Goal: Task Accomplishment & Management: Complete application form

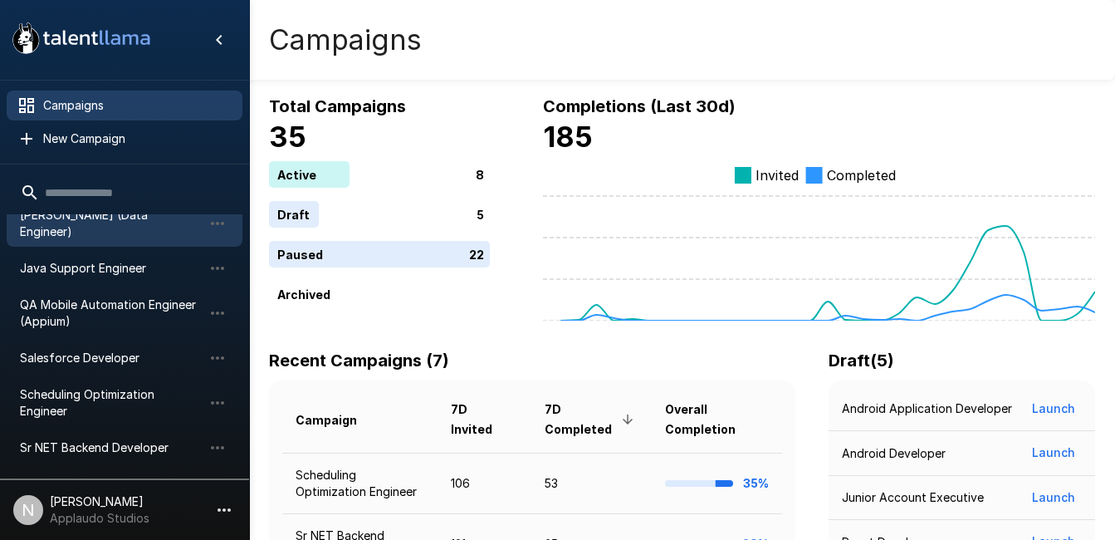
scroll to position [105, 0]
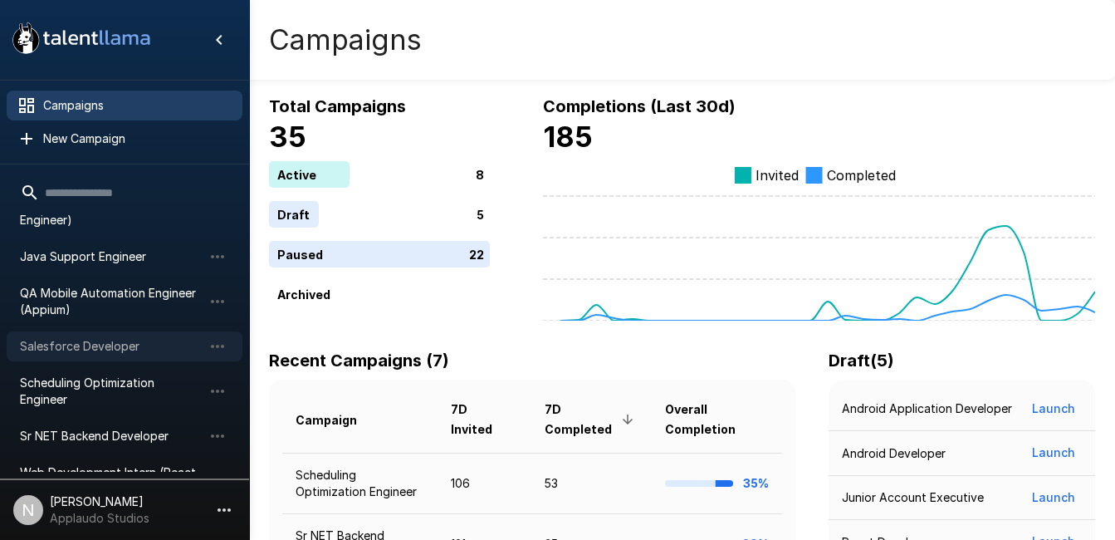
click at [63, 338] on span "Salesforce Developer" at bounding box center [111, 346] width 183 height 17
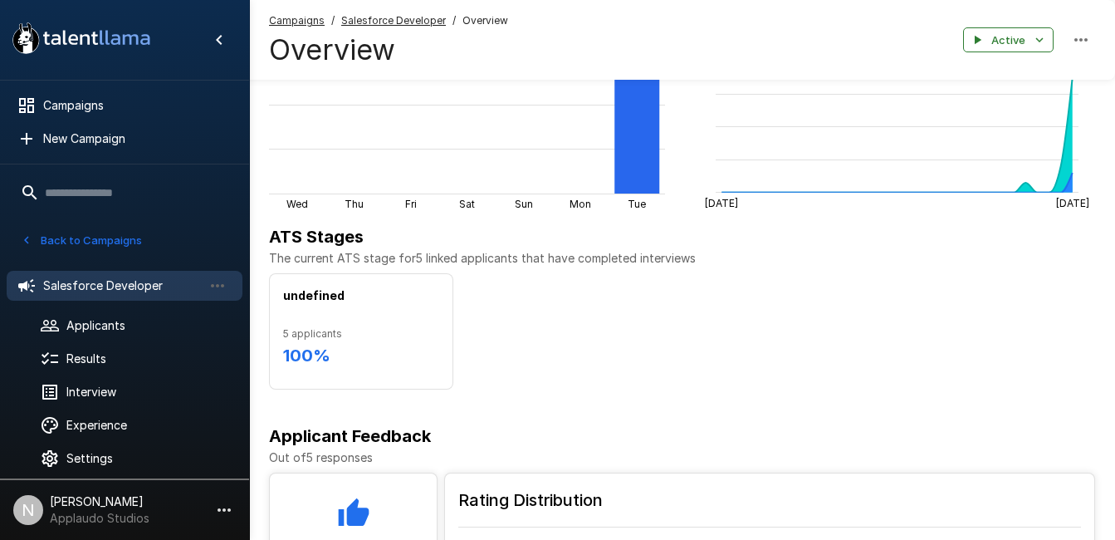
scroll to position [365, 0]
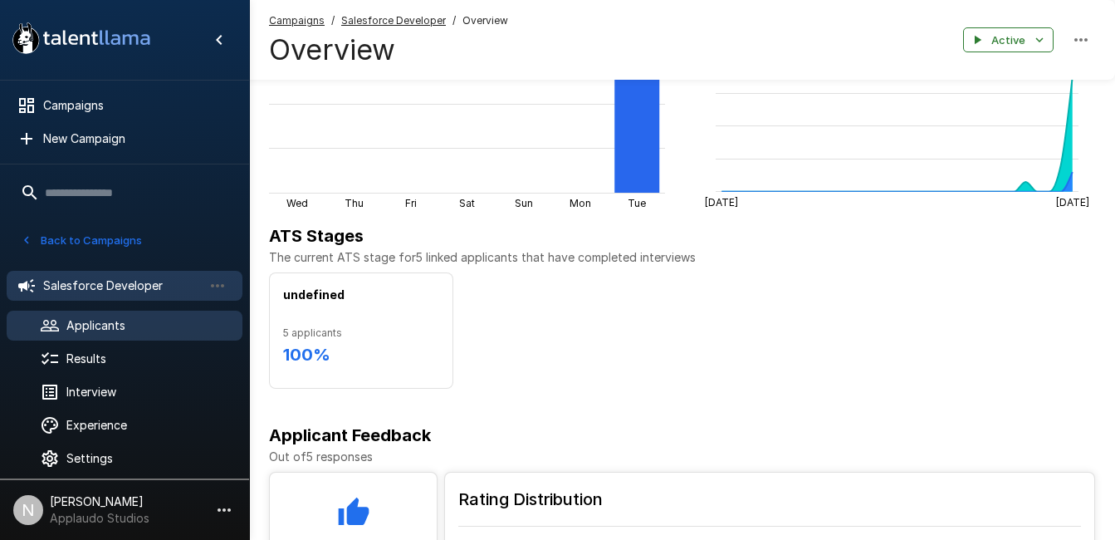
click at [110, 333] on span "Applicants" at bounding box center [147, 325] width 163 height 17
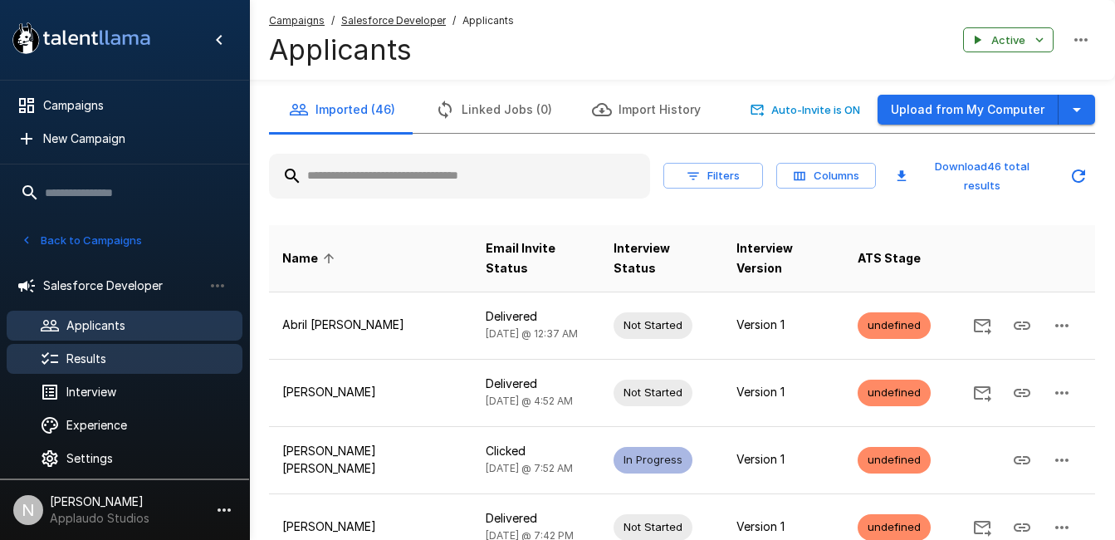
click at [94, 371] on div "Results" at bounding box center [125, 359] width 236 height 30
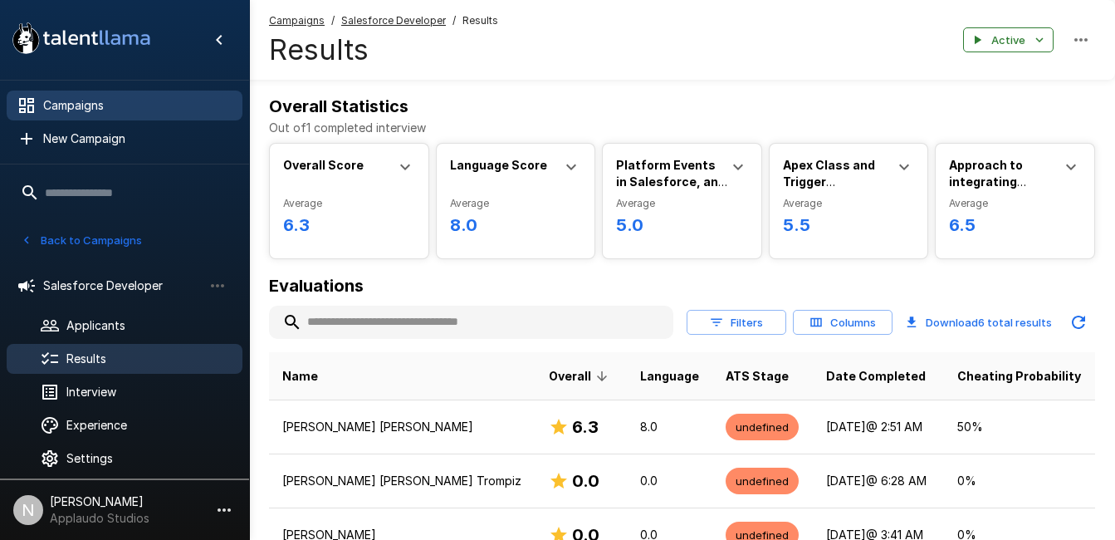
click at [107, 110] on span "Campaigns" at bounding box center [136, 105] width 186 height 17
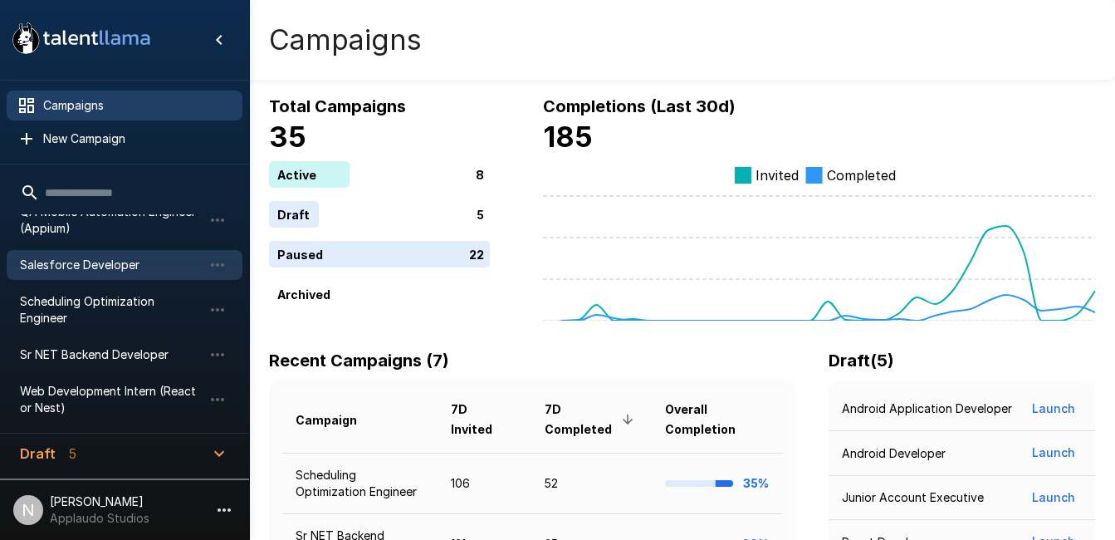
scroll to position [188, 0]
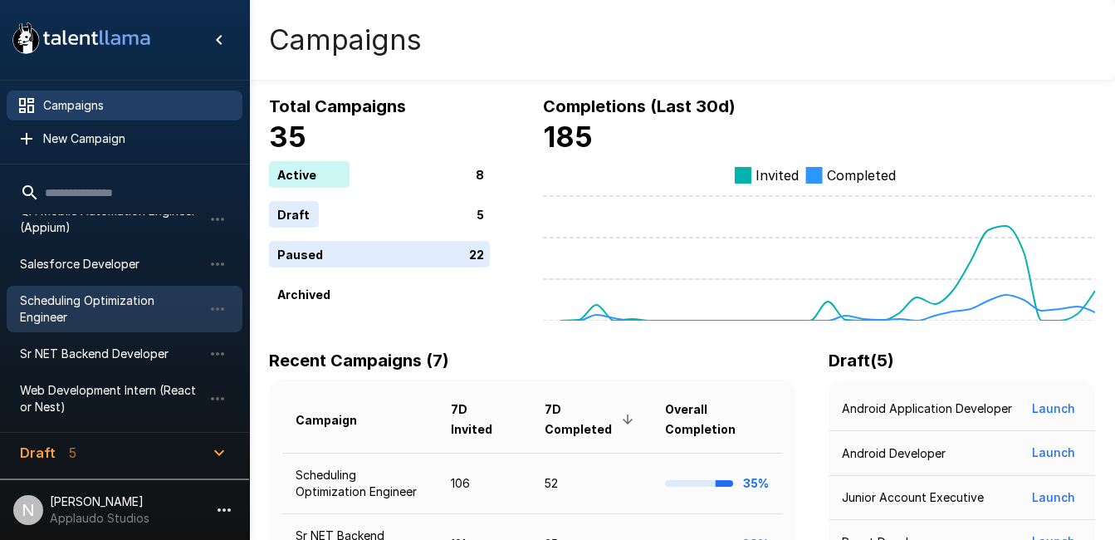
click at [81, 292] on span "Scheduling Optimization Engineer" at bounding box center [111, 308] width 183 height 33
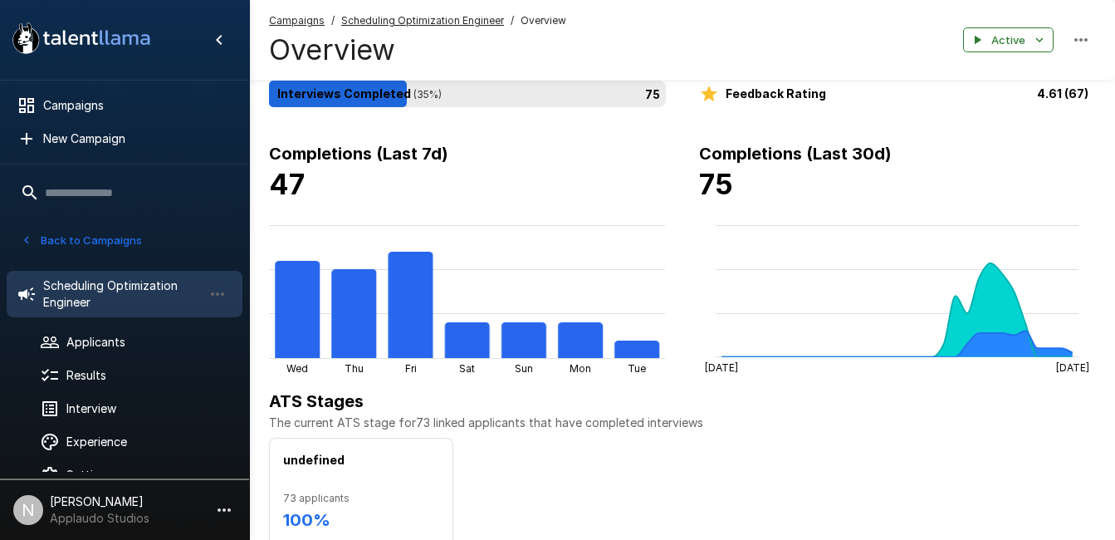
scroll to position [242, 0]
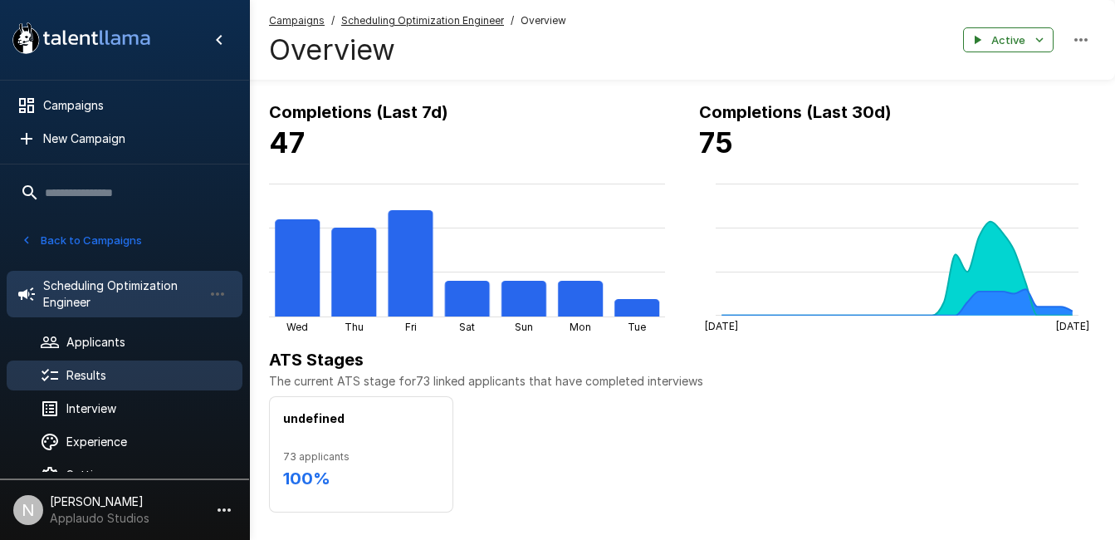
click at [81, 378] on span "Results" at bounding box center [147, 375] width 163 height 17
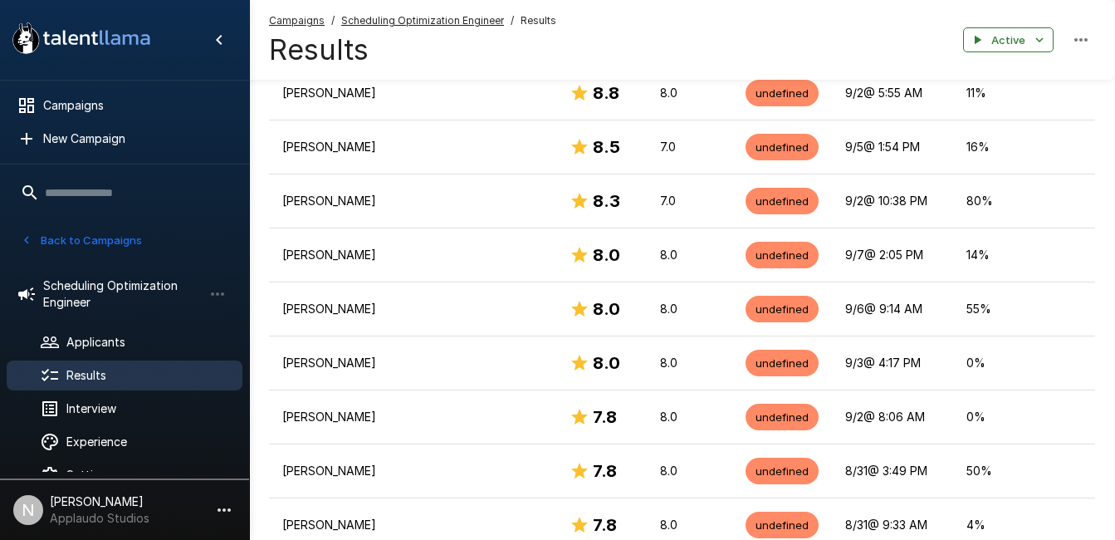
scroll to position [360, 0]
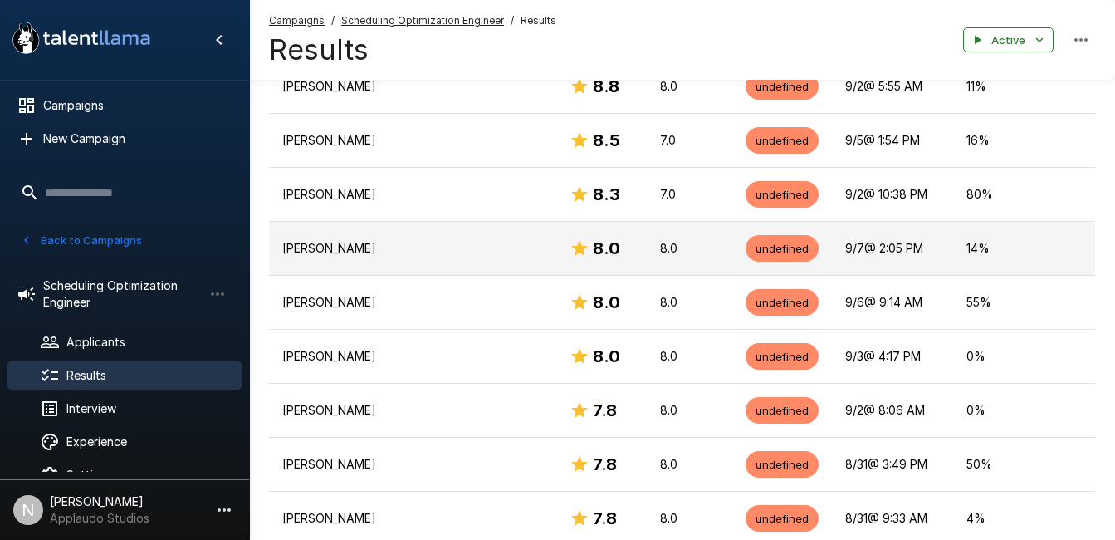
click at [375, 241] on td "[PERSON_NAME]" at bounding box center [412, 248] width 287 height 54
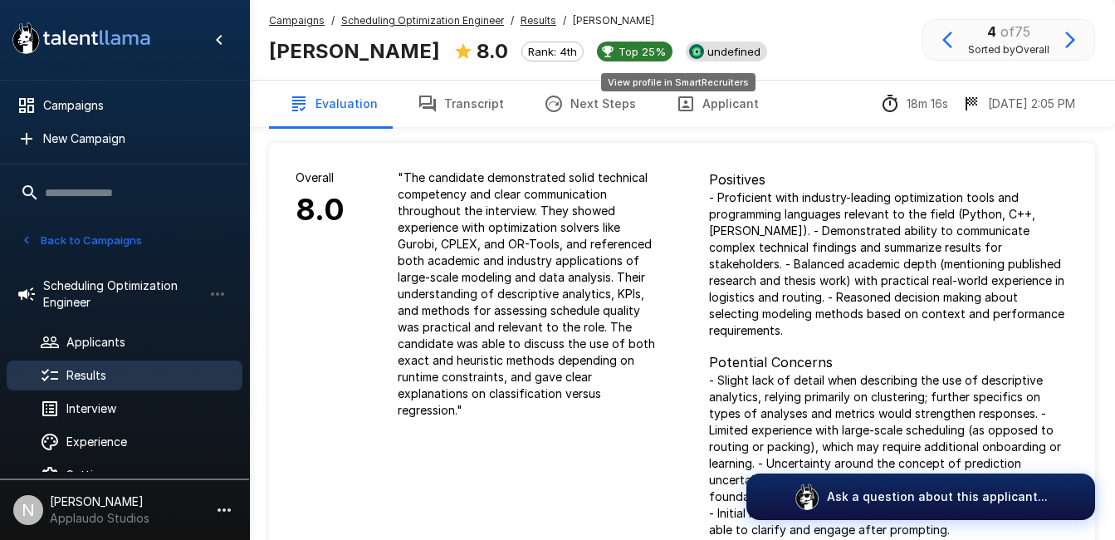
click at [701, 56] on span "undefined" at bounding box center [734, 51] width 66 height 13
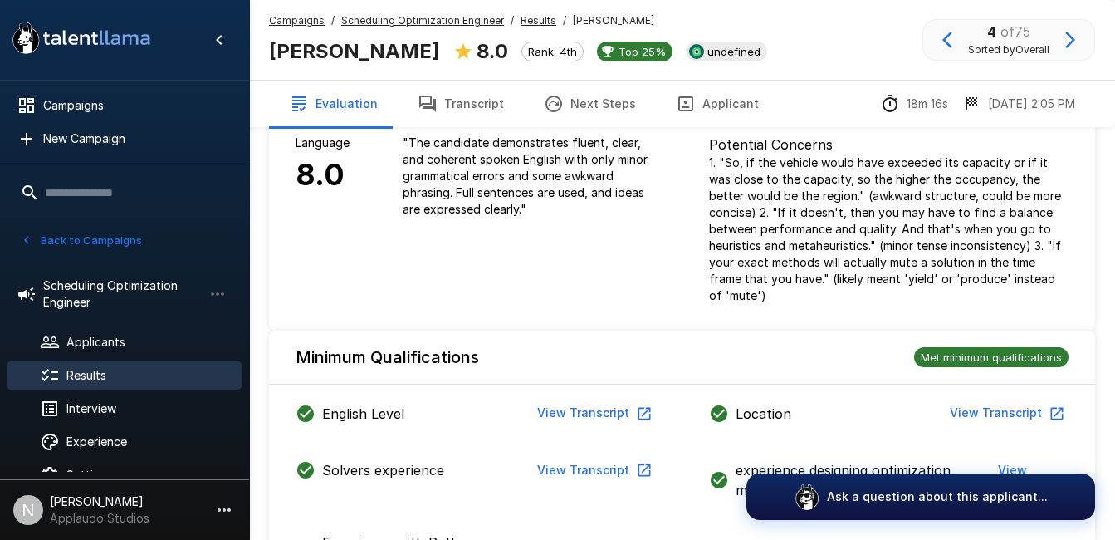
scroll to position [462, 0]
drag, startPoint x: 616, startPoint y: 367, endPoint x: 440, endPoint y: 150, distance: 279.2
click at [440, 150] on p "" The candidate demonstrates fluent, clear, and coherent spoken English with on…" at bounding box center [529, 176] width 253 height 83
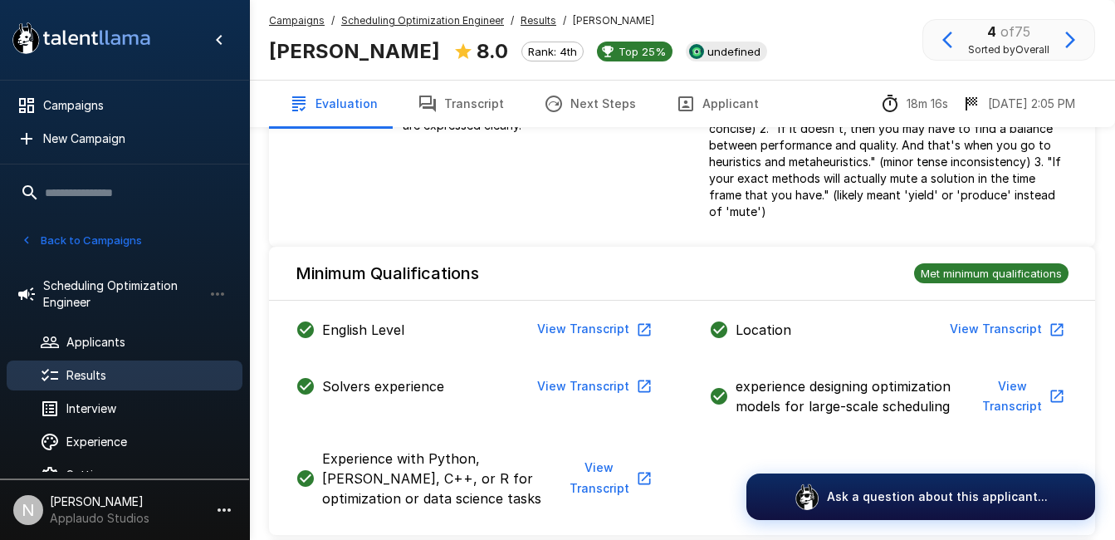
scroll to position [547, 0]
click at [593, 316] on button "View Transcript" at bounding box center [593, 329] width 125 height 31
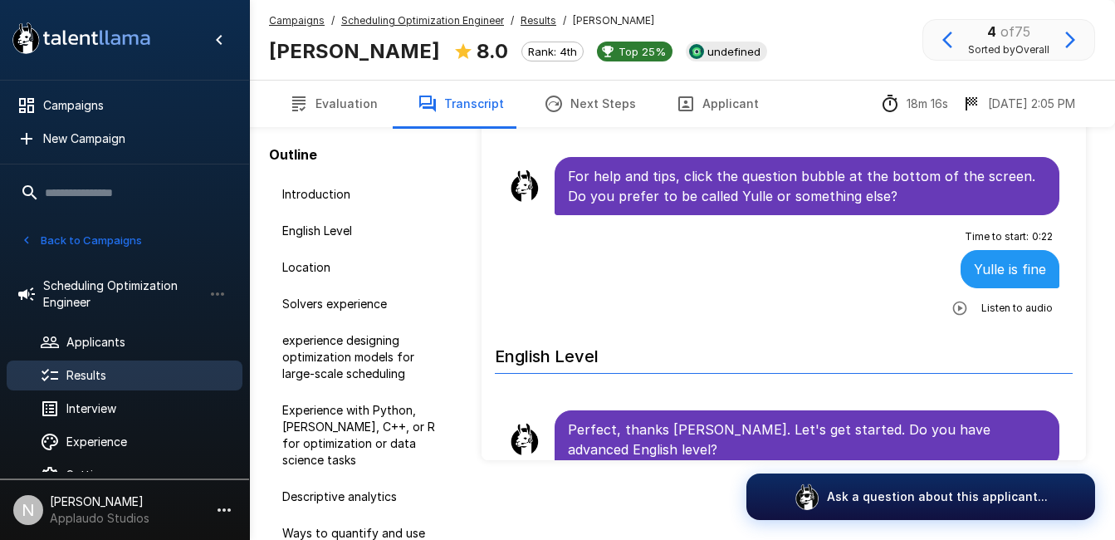
scroll to position [99, 0]
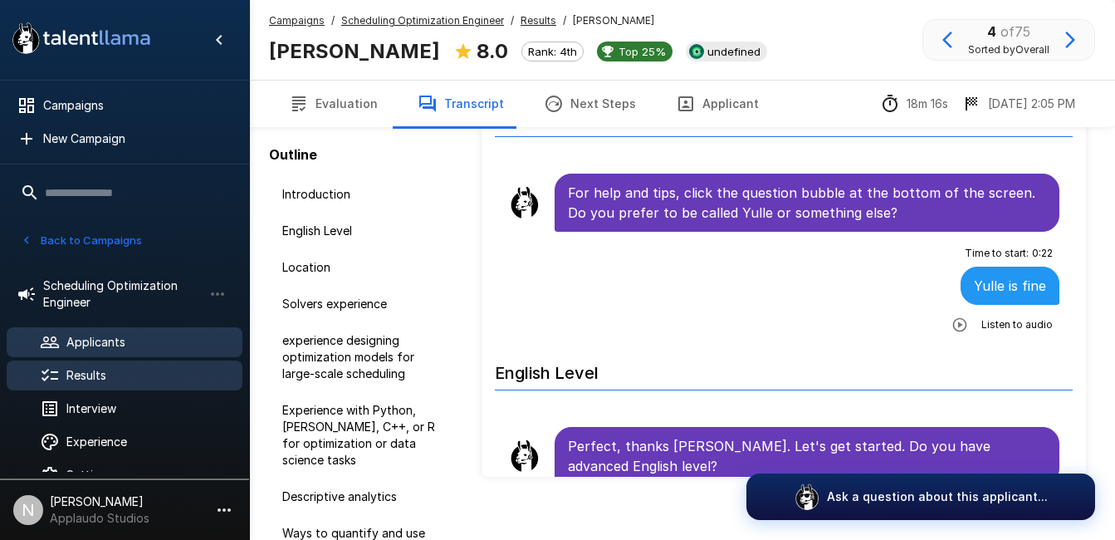
scroll to position [28, 0]
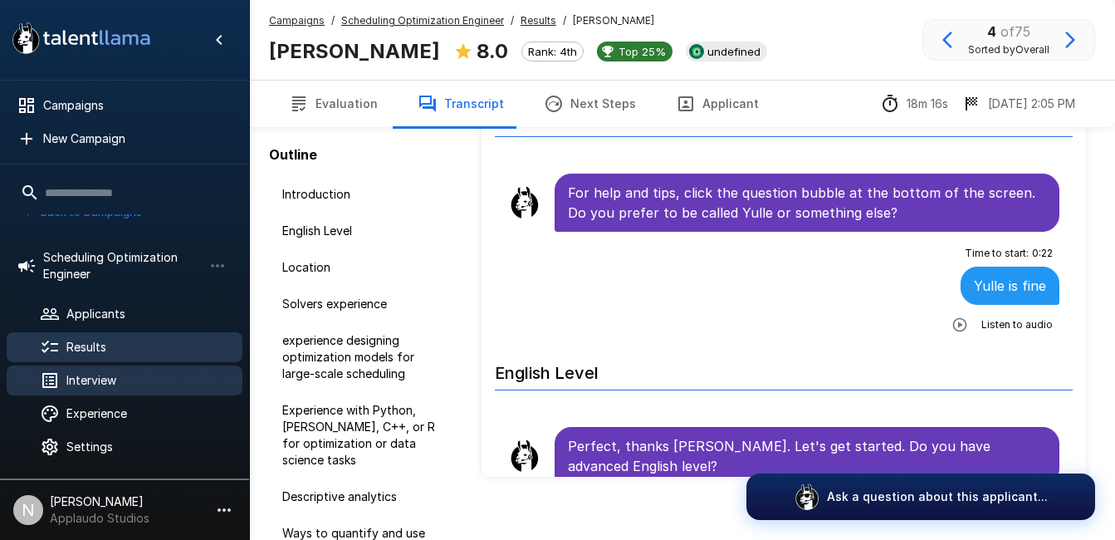
click at [89, 373] on span "Interview" at bounding box center [147, 380] width 163 height 17
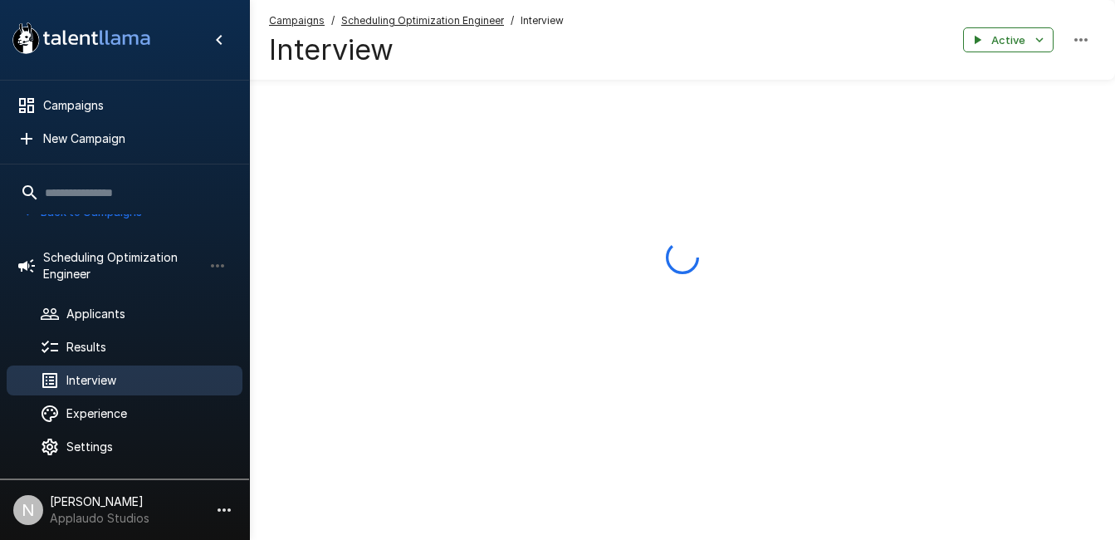
scroll to position [38, 0]
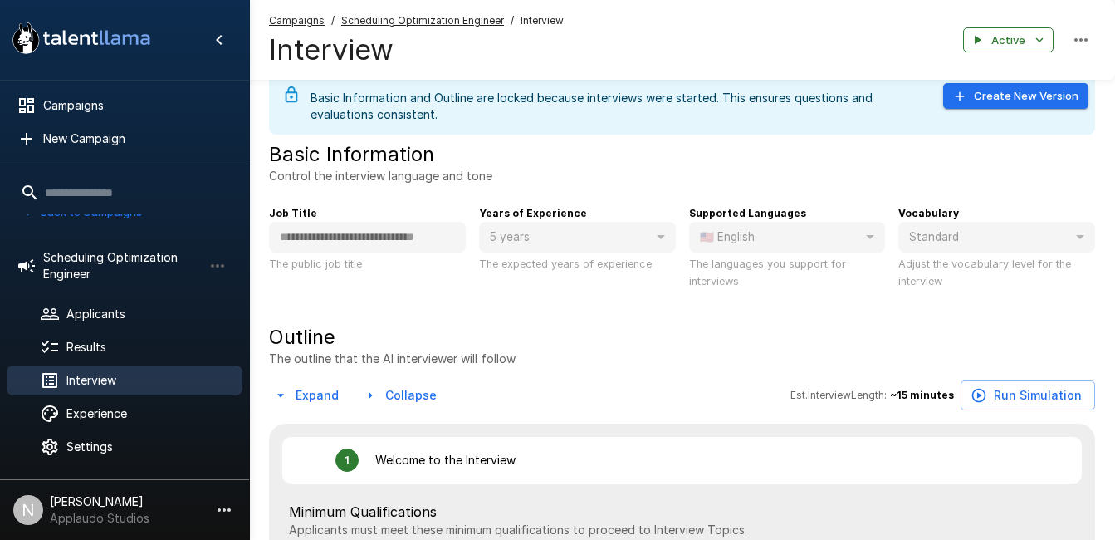
type textarea "*"
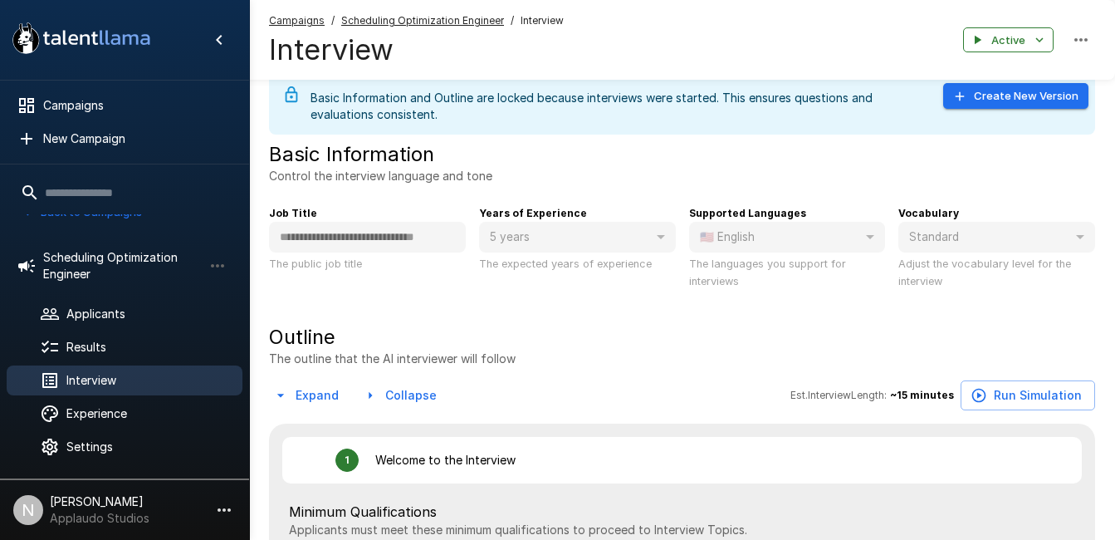
type textarea "*"
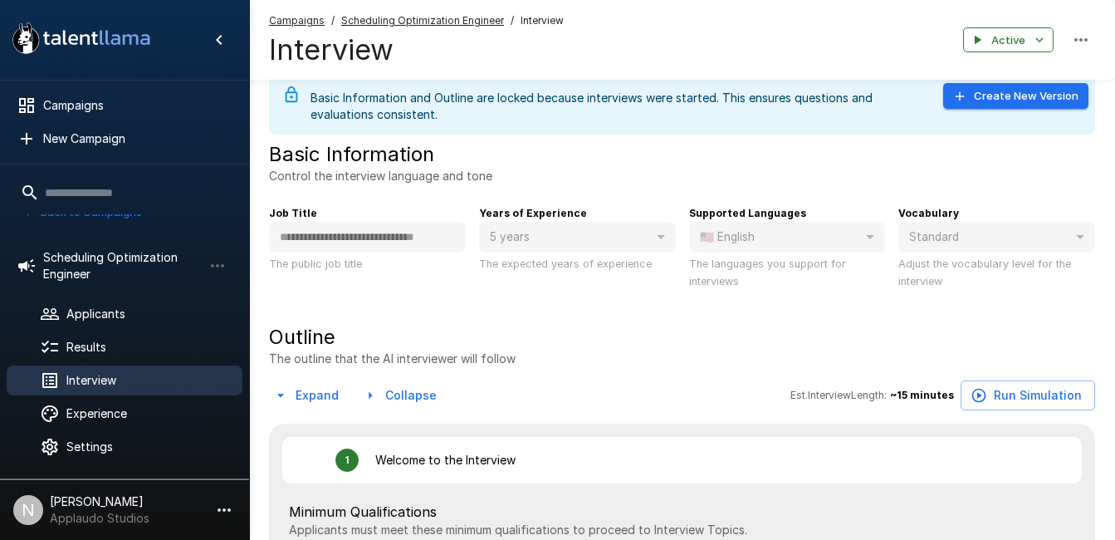
type textarea "*"
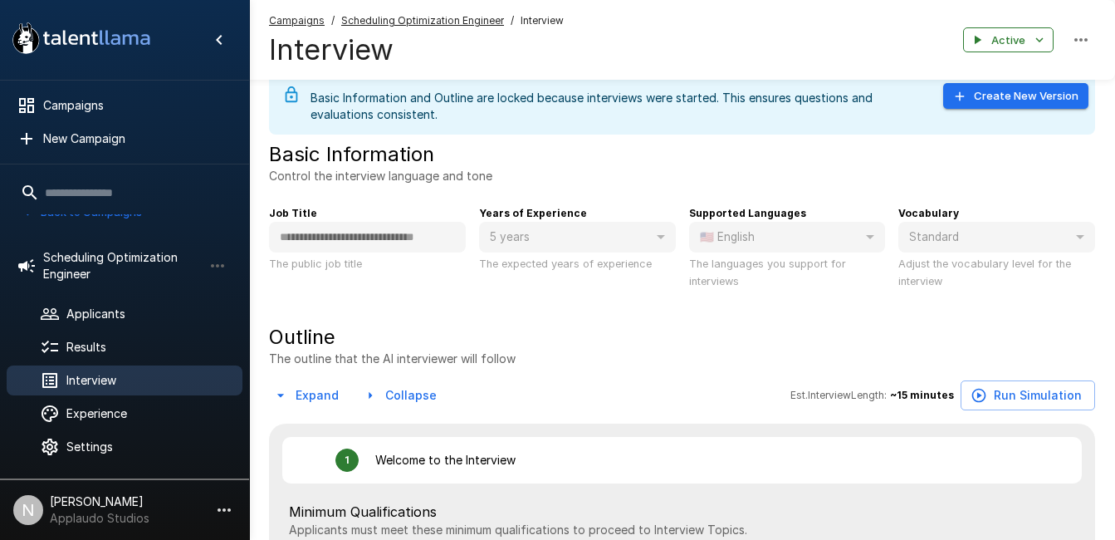
type textarea "*"
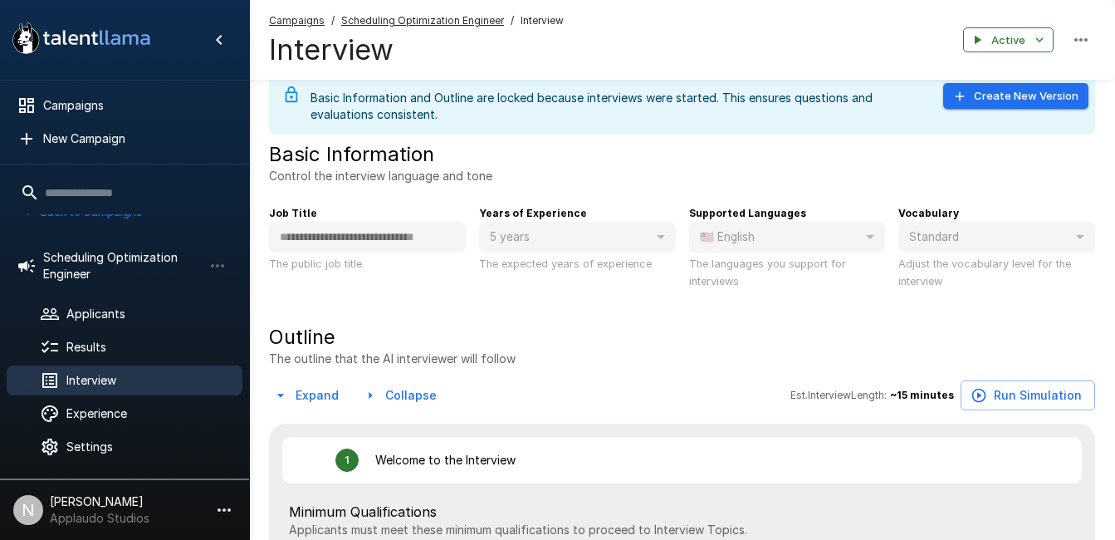
type textarea "*"
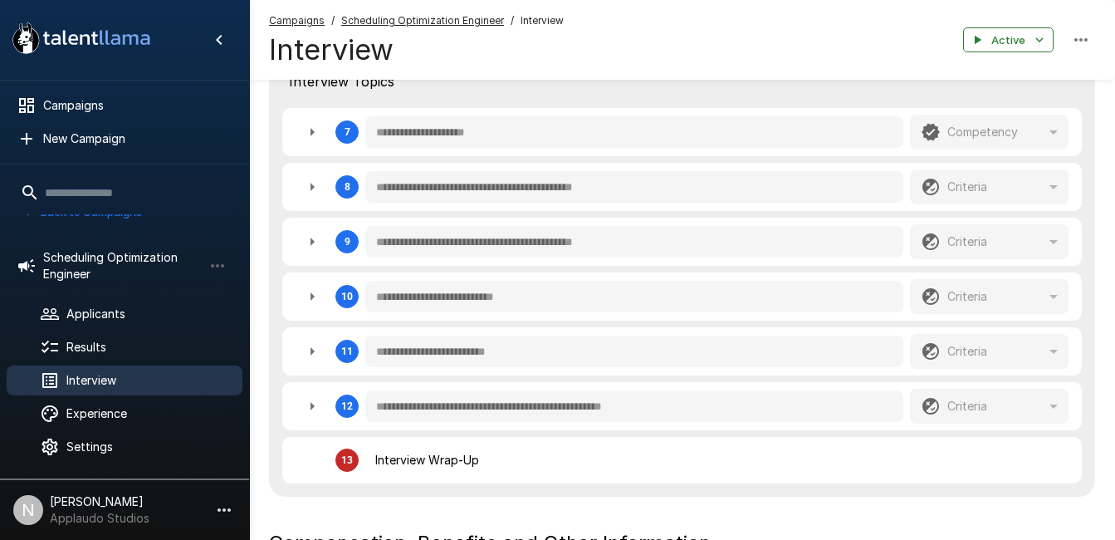
scroll to position [806, 0]
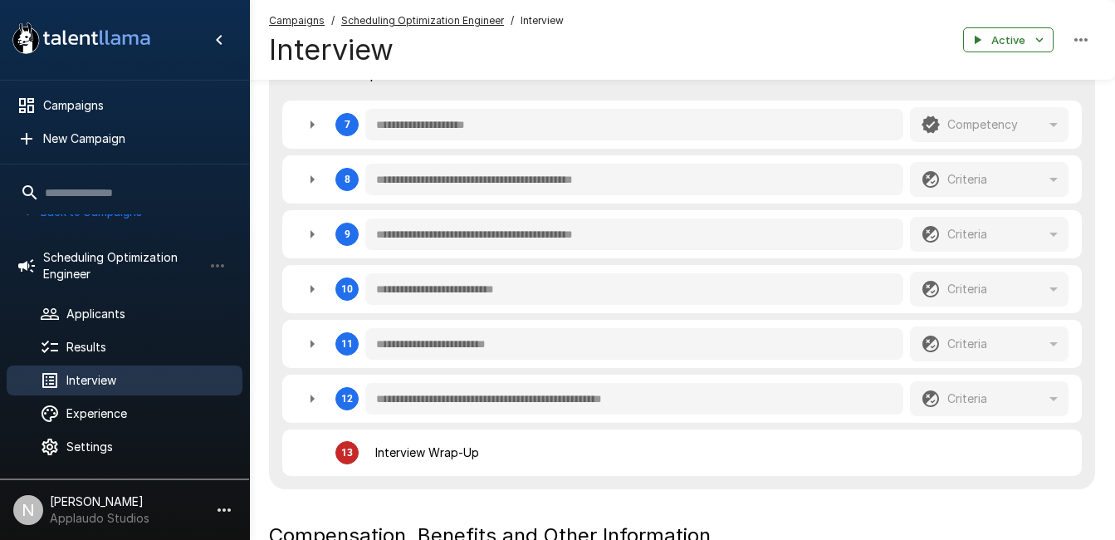
click at [312, 129] on icon "button" at bounding box center [313, 124] width 4 height 8
type textarea "*"
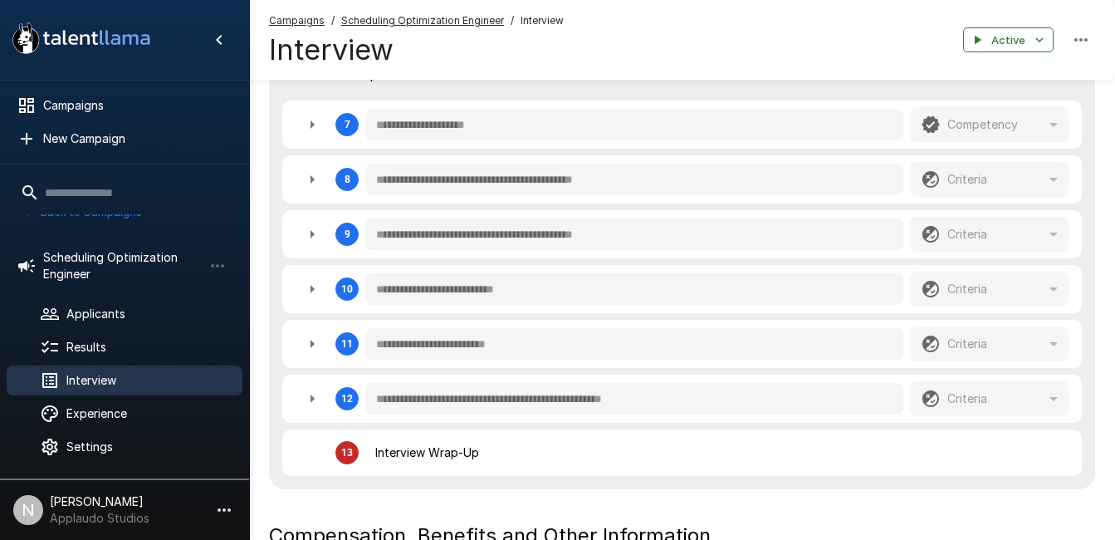
type textarea "*"
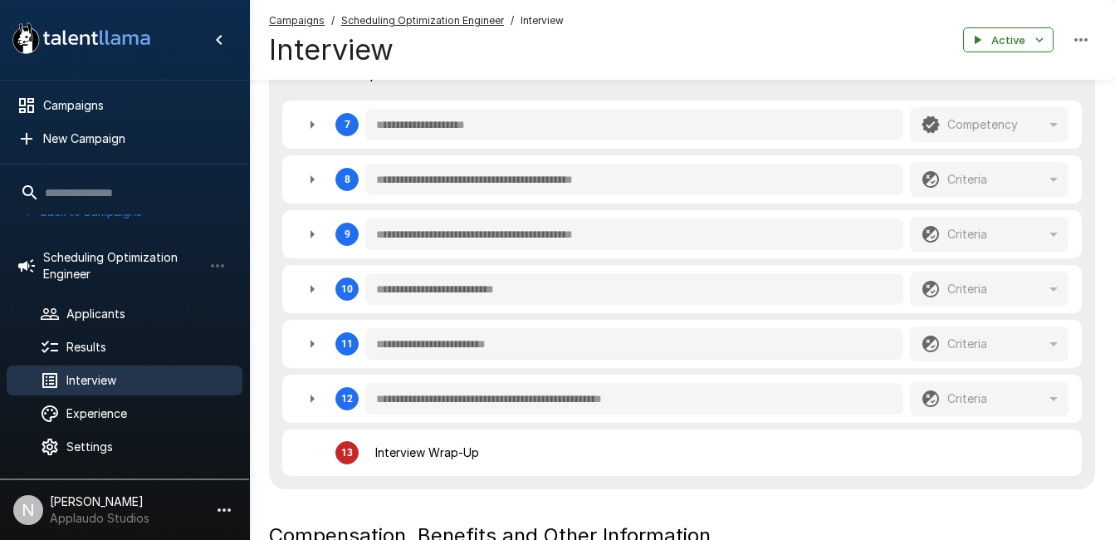
type textarea "*"
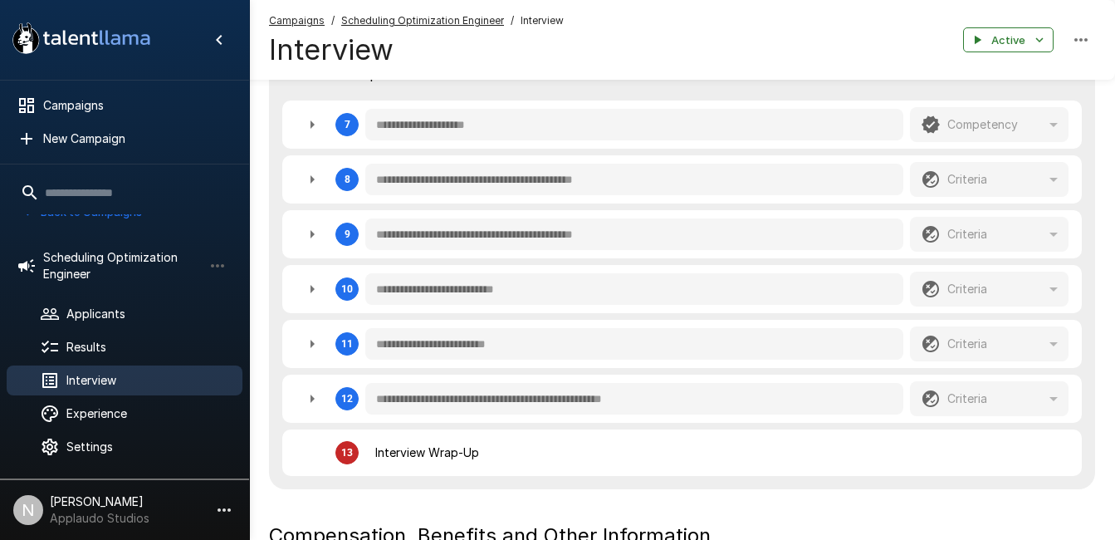
type textarea "*"
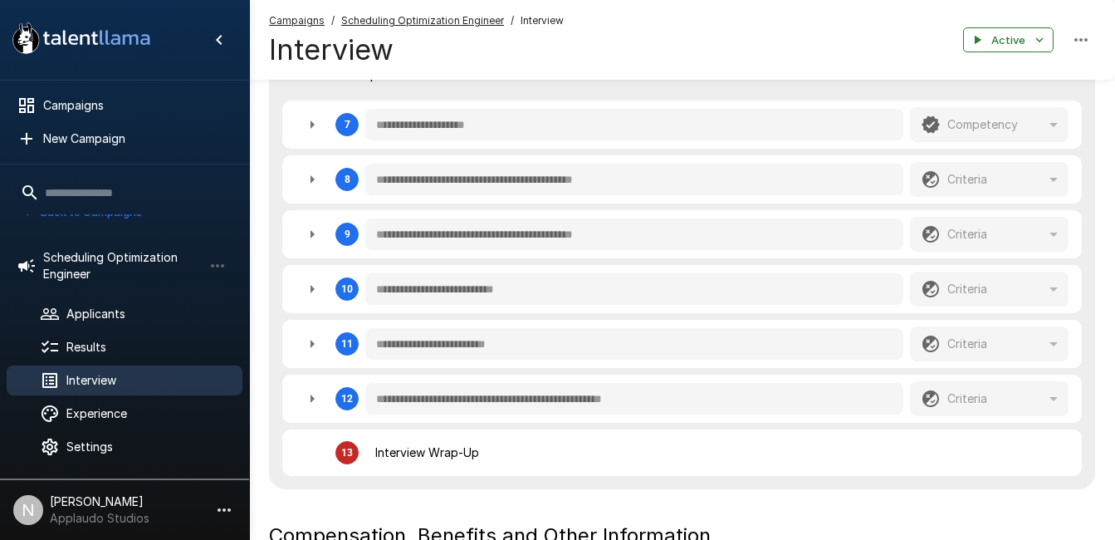
type textarea "*"
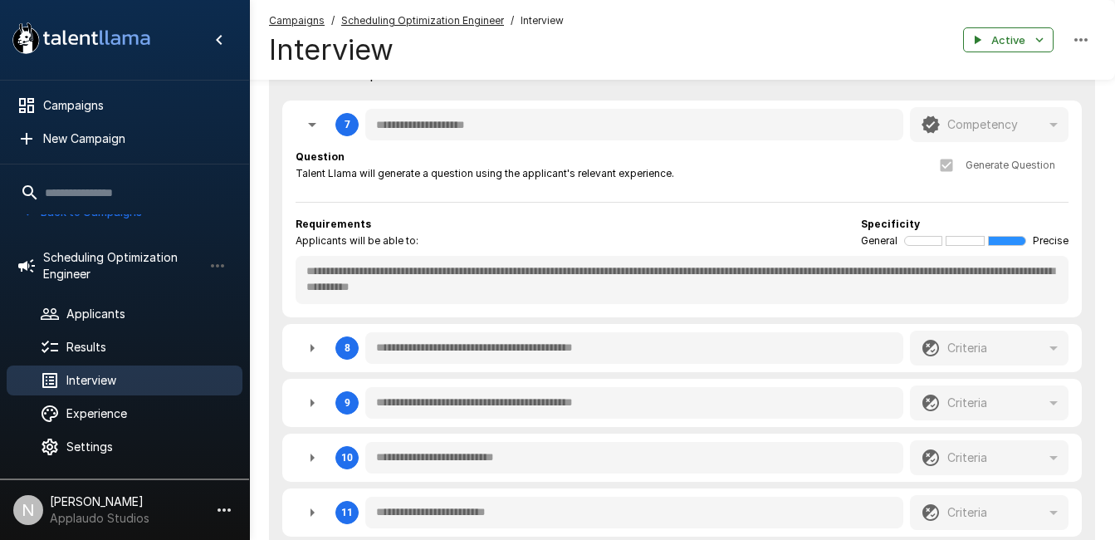
click at [309, 129] on icon "button" at bounding box center [312, 125] width 20 height 20
type textarea "*"
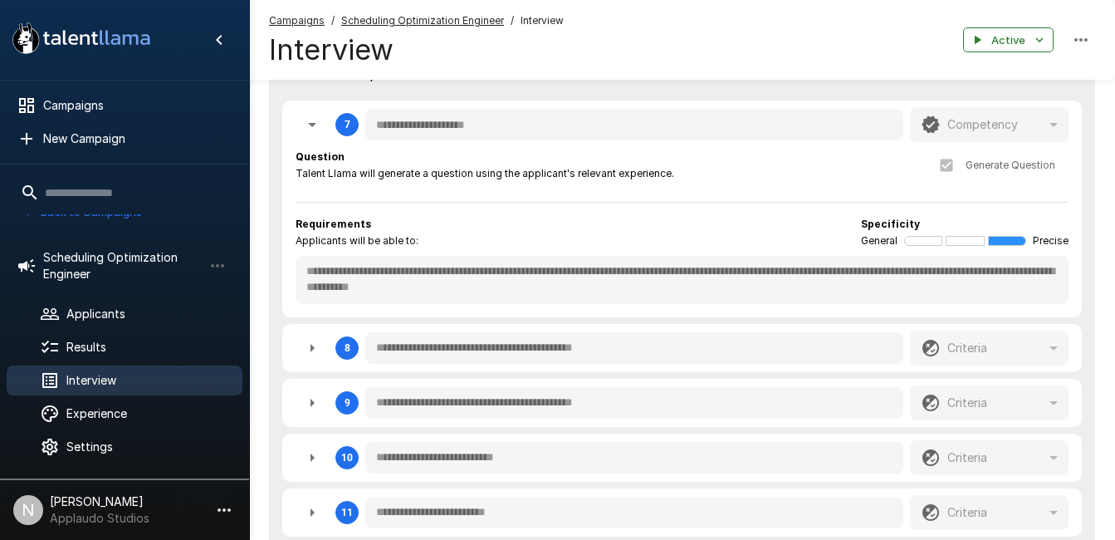
type textarea "*"
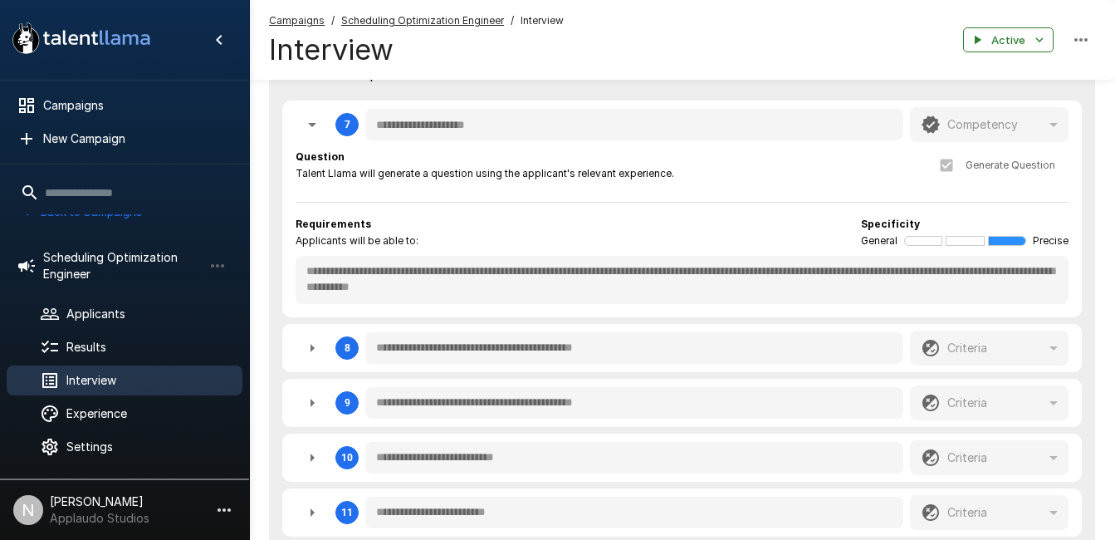
type textarea "*"
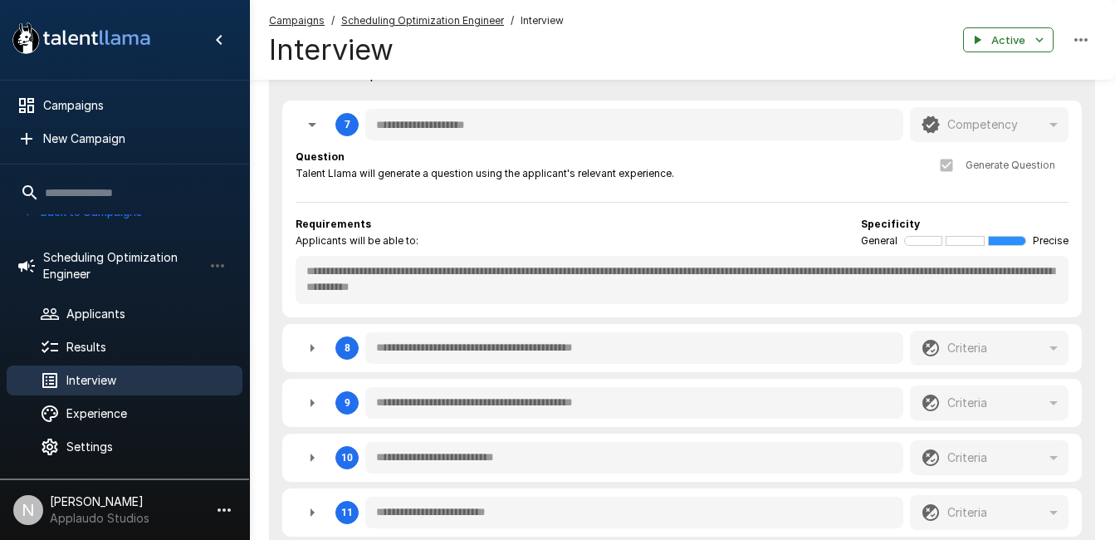
type textarea "*"
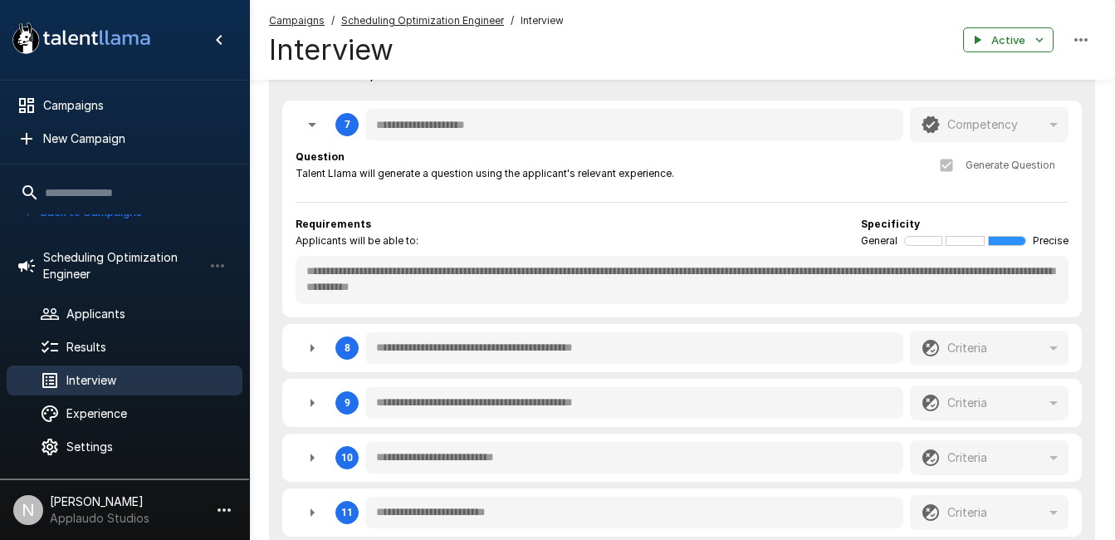
type textarea "*"
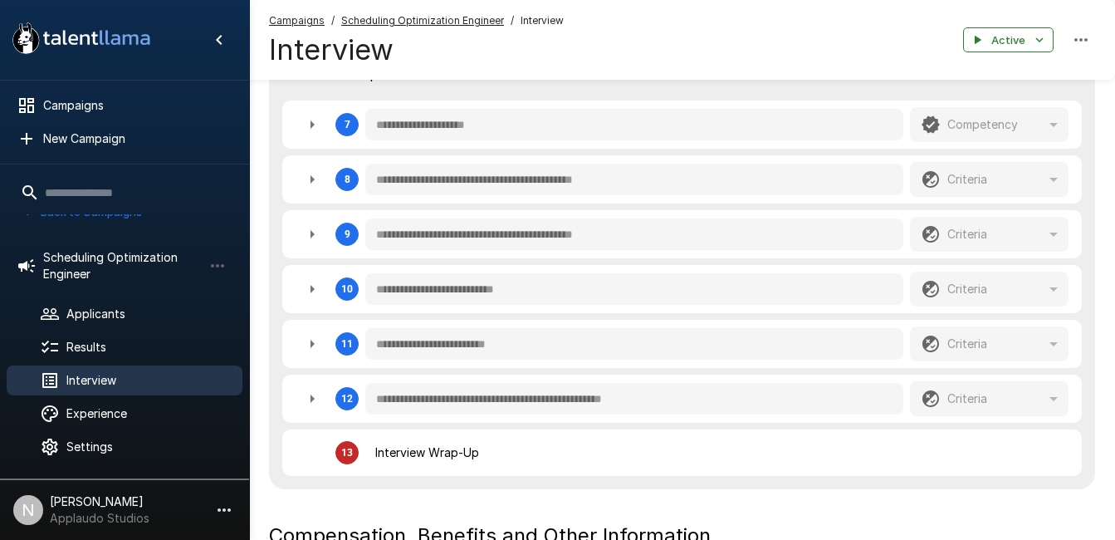
click at [313, 183] on icon "button" at bounding box center [312, 179] width 20 height 20
type textarea "*"
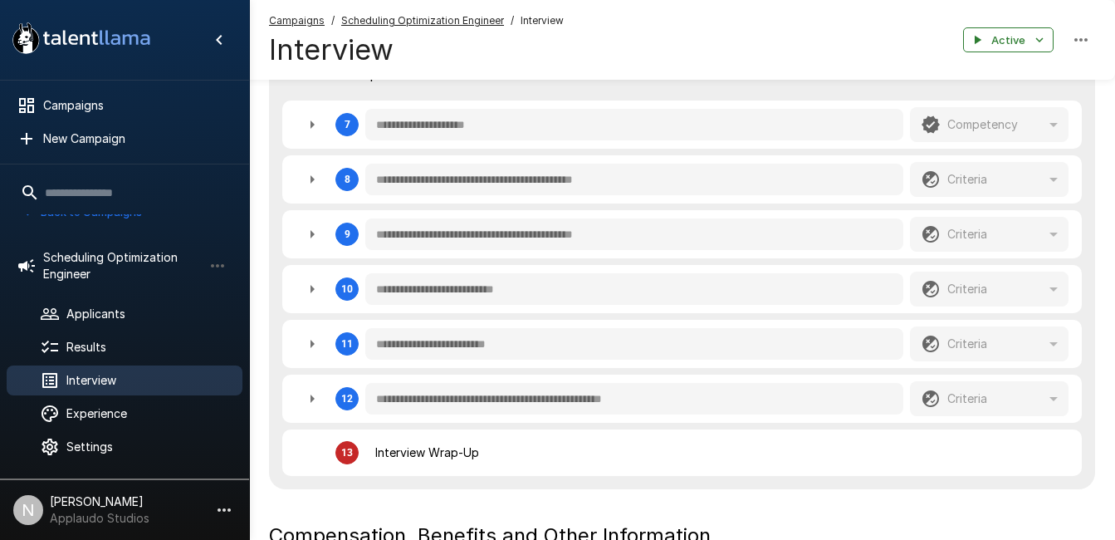
type textarea "*"
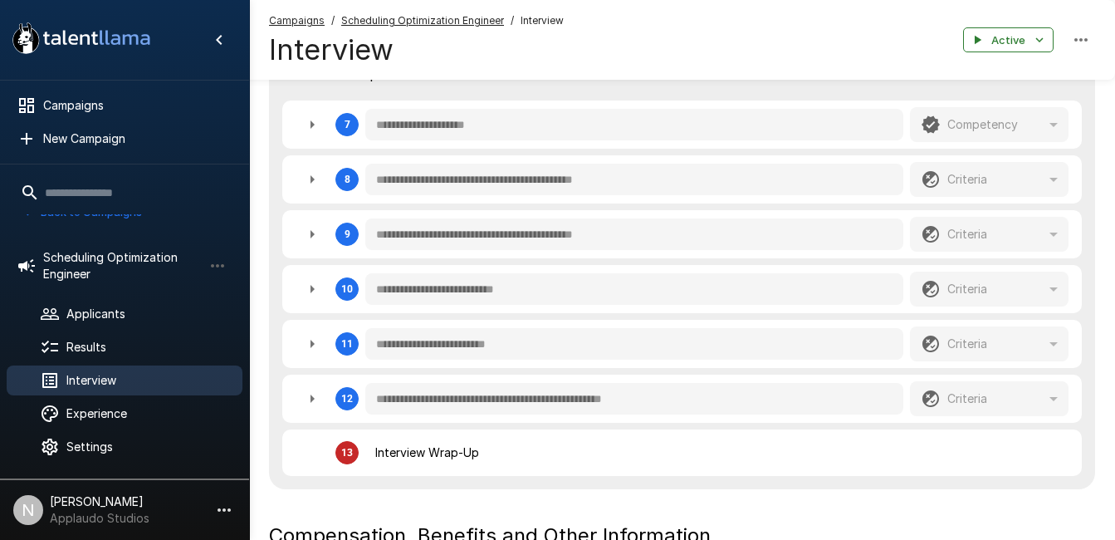
type textarea "*"
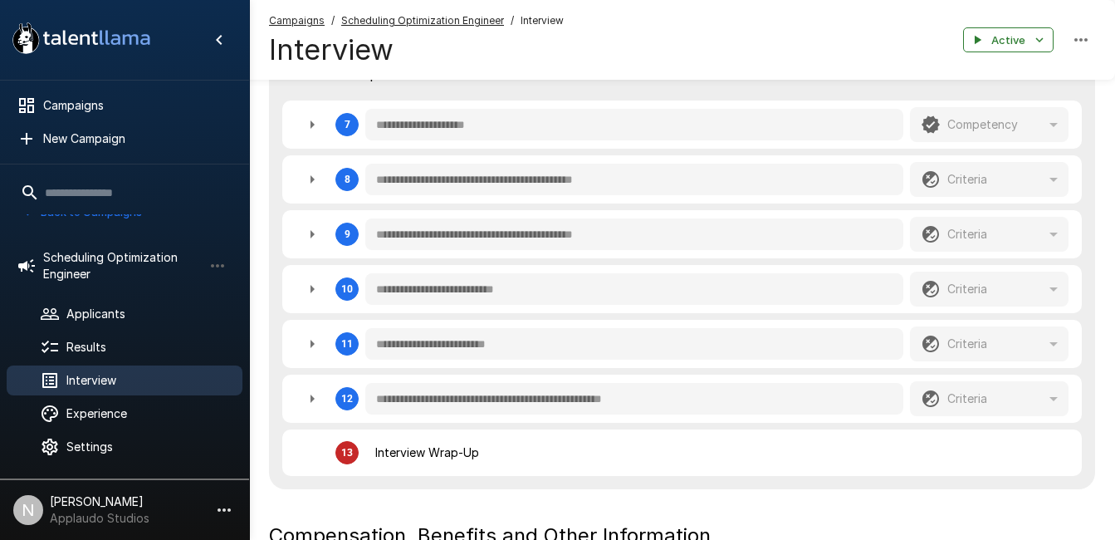
type textarea "*"
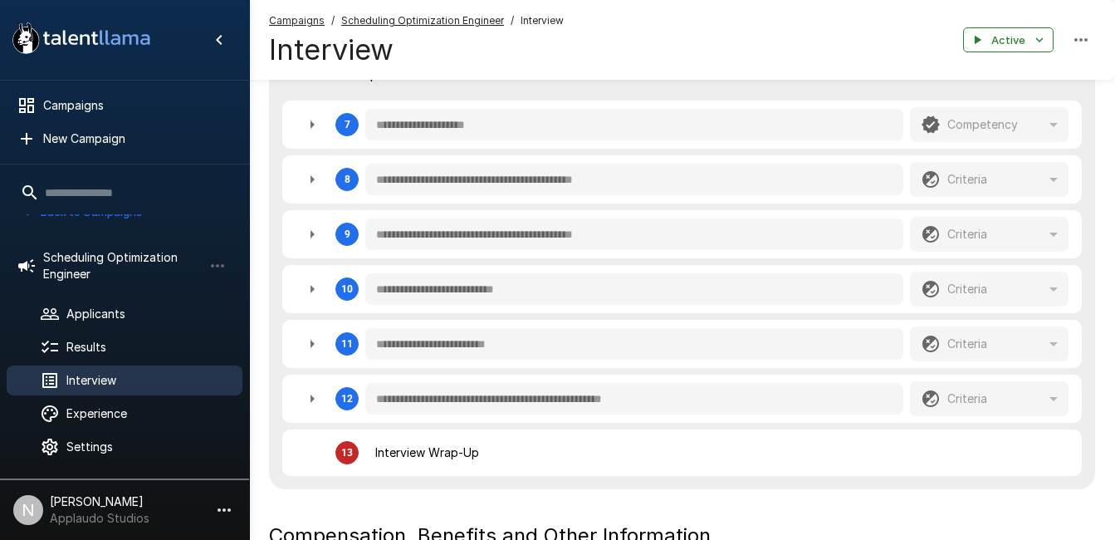
type textarea "*"
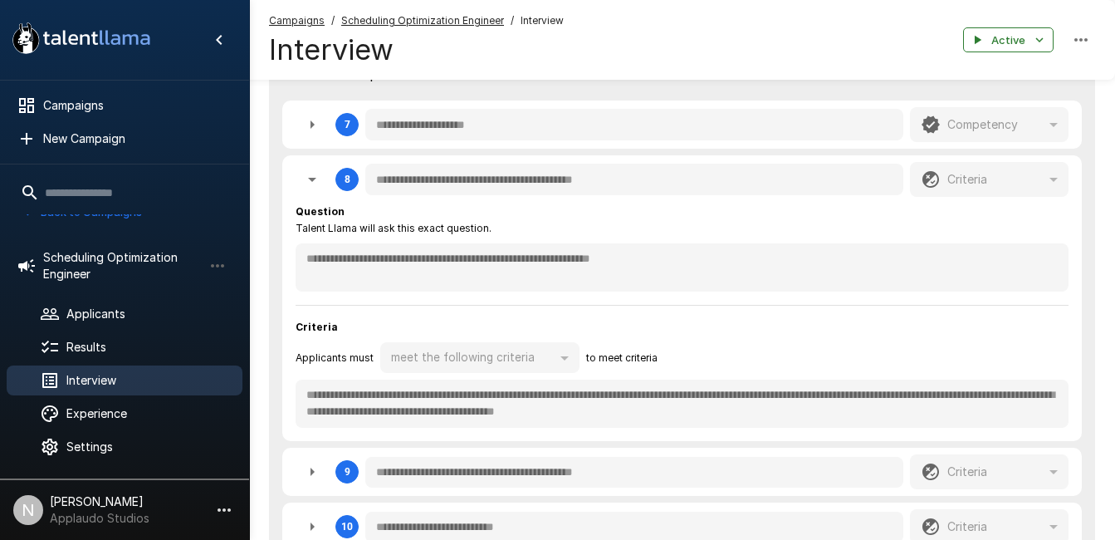
click at [267, 276] on div "**********" at bounding box center [682, 208] width 866 height 1843
click at [311, 174] on icon "button" at bounding box center [312, 179] width 20 height 20
type textarea "*"
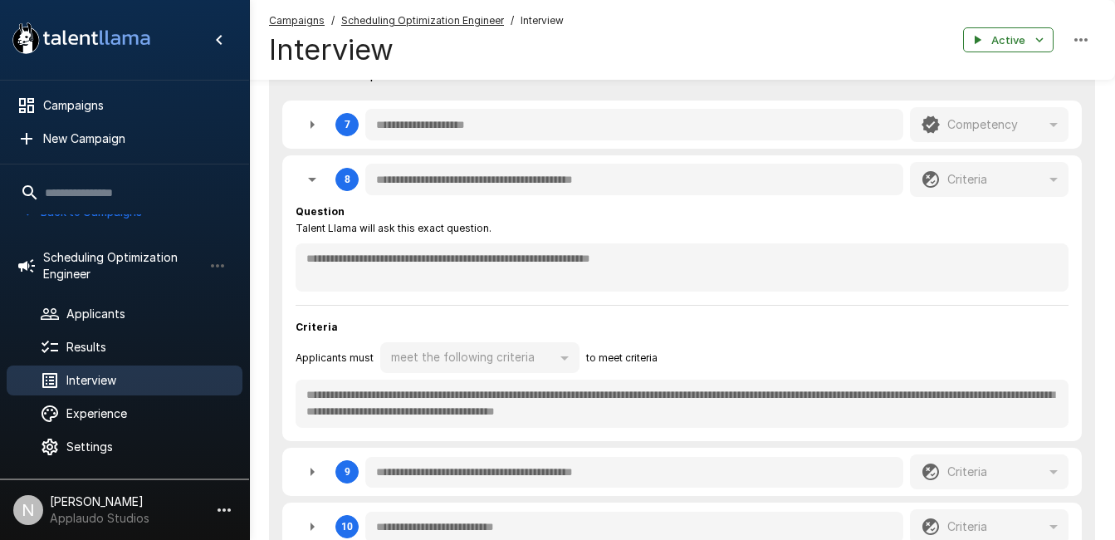
type textarea "*"
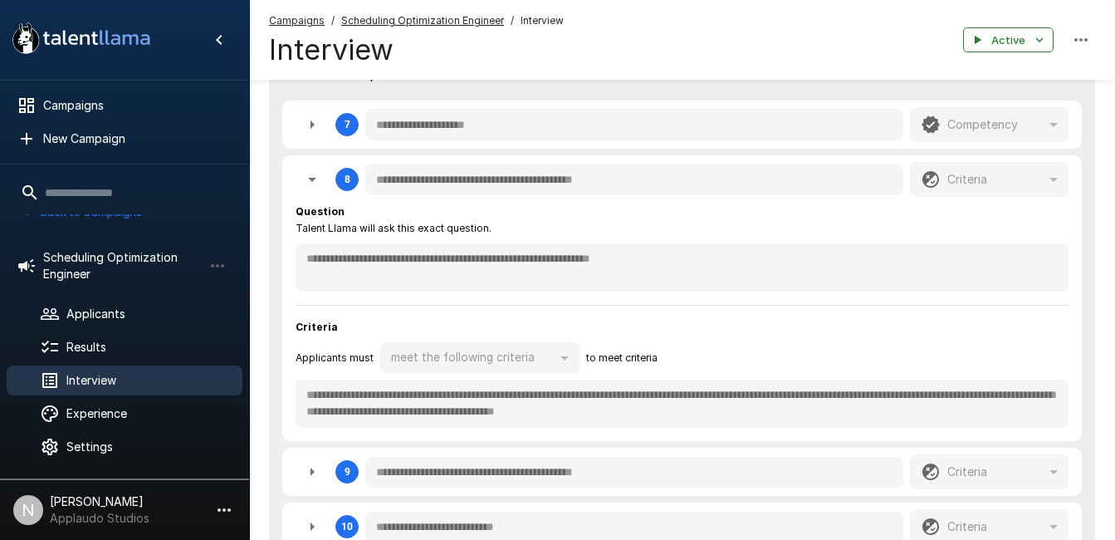
type textarea "*"
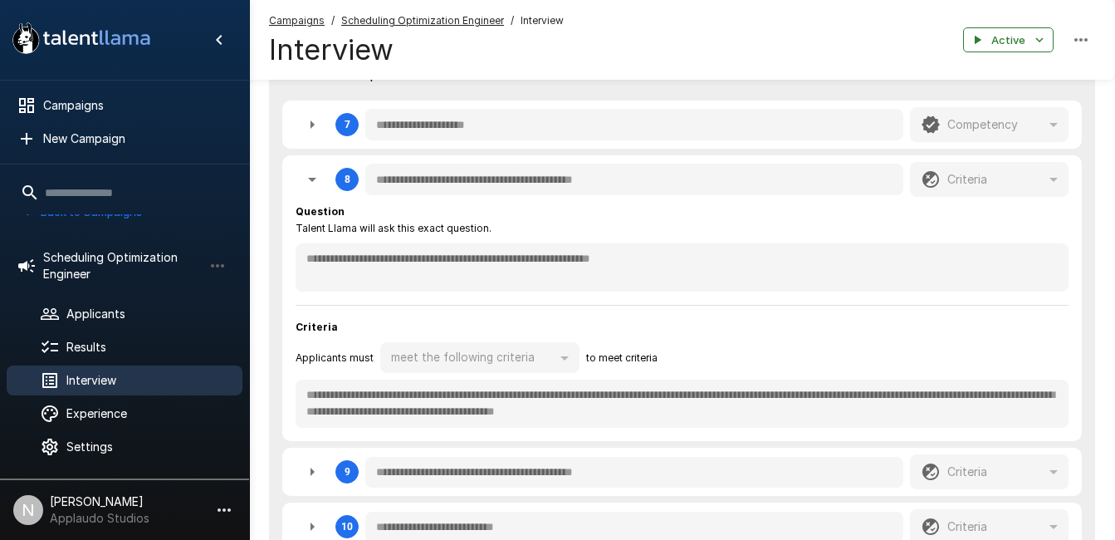
type textarea "*"
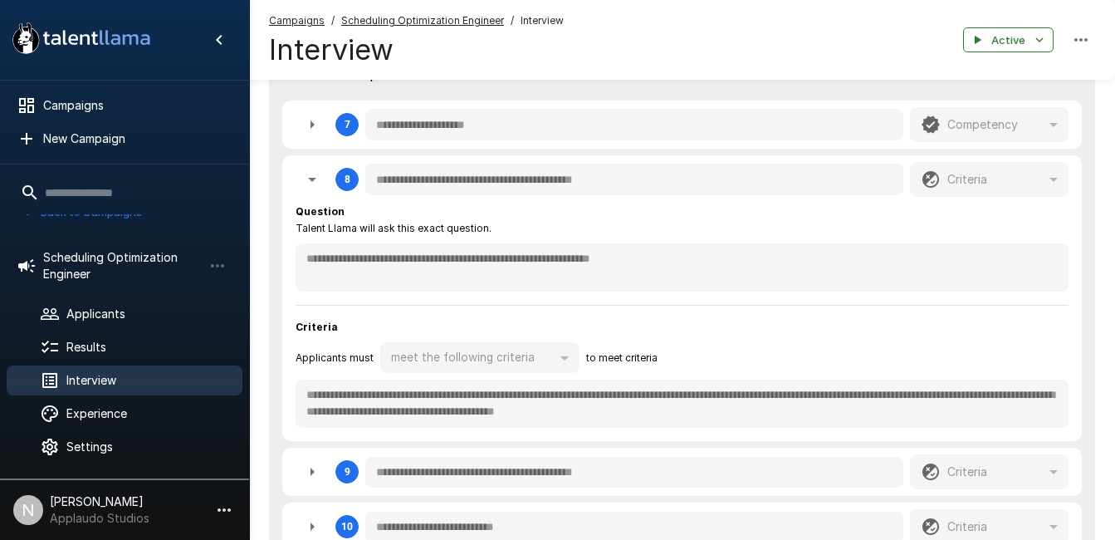
type textarea "*"
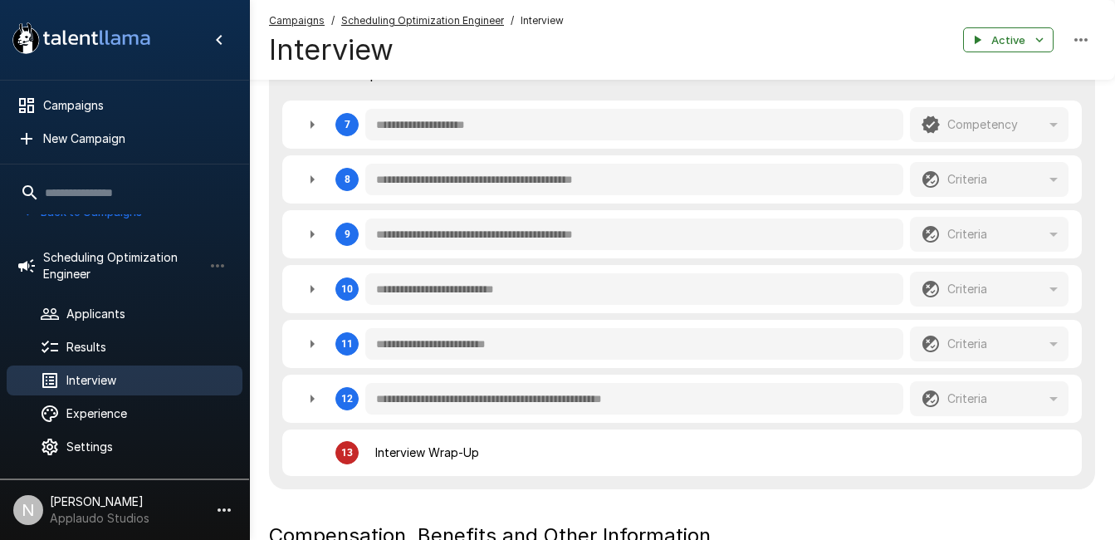
click at [310, 235] on icon "button" at bounding box center [312, 234] width 20 height 20
type textarea "*"
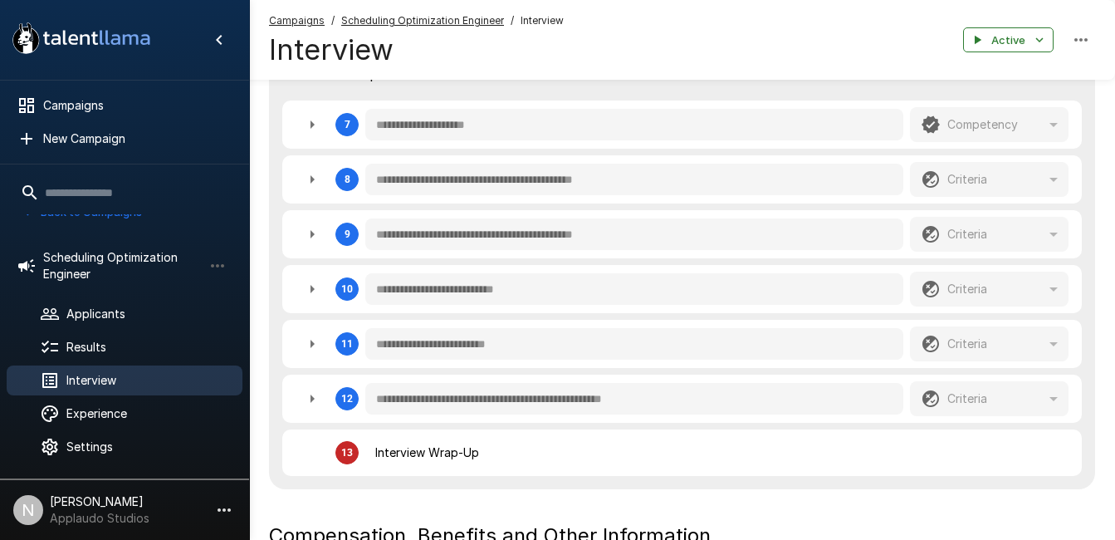
type textarea "*"
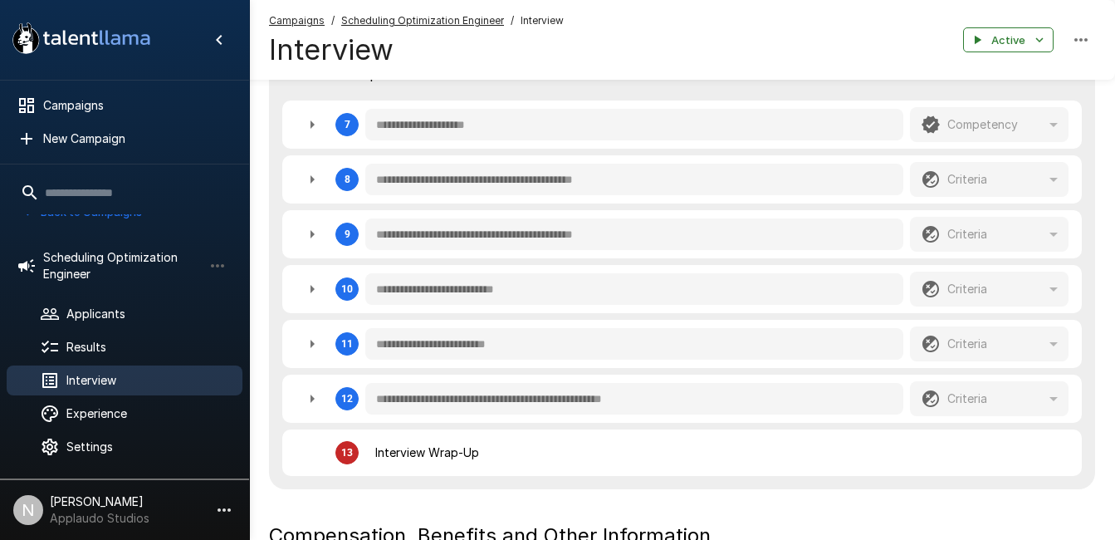
type textarea "*"
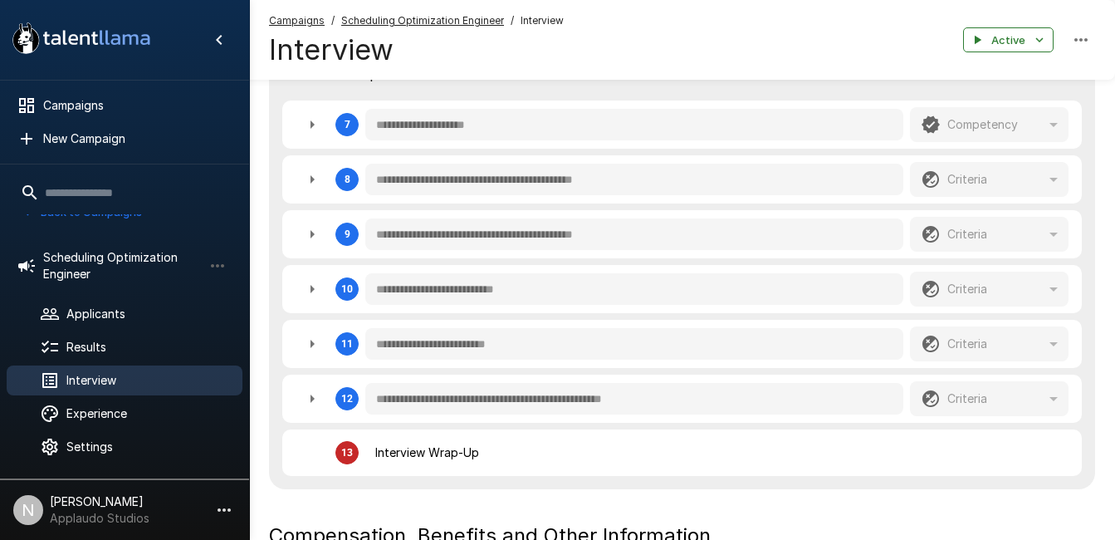
type textarea "*"
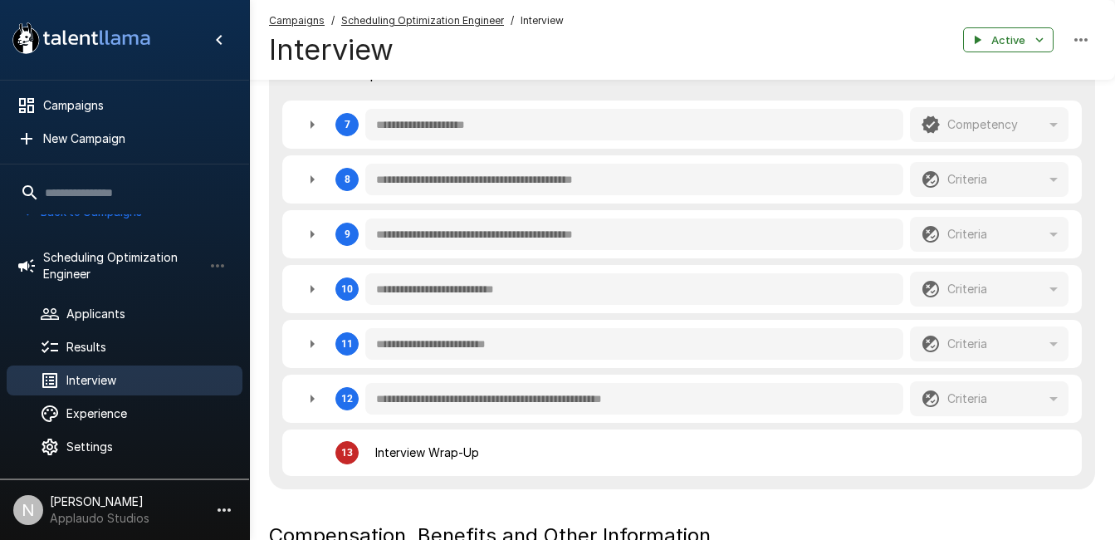
type textarea "*"
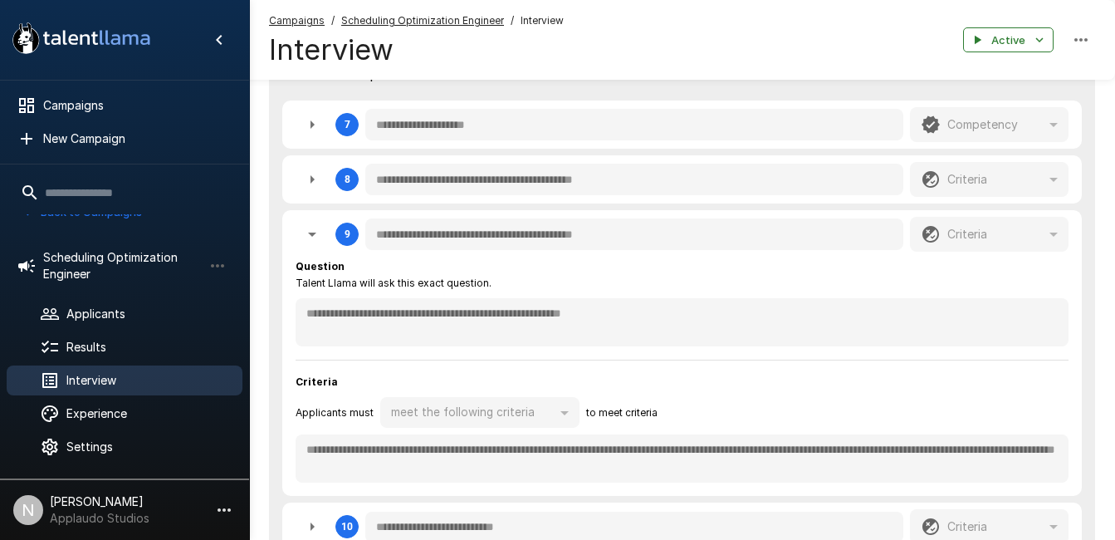
click at [309, 227] on icon "button" at bounding box center [312, 234] width 20 height 20
type textarea "*"
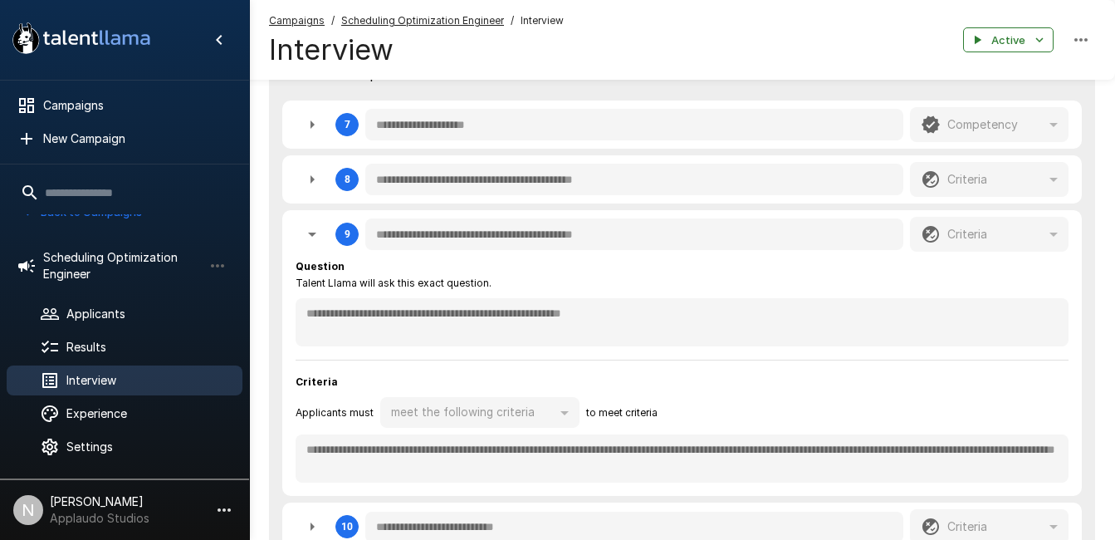
type textarea "*"
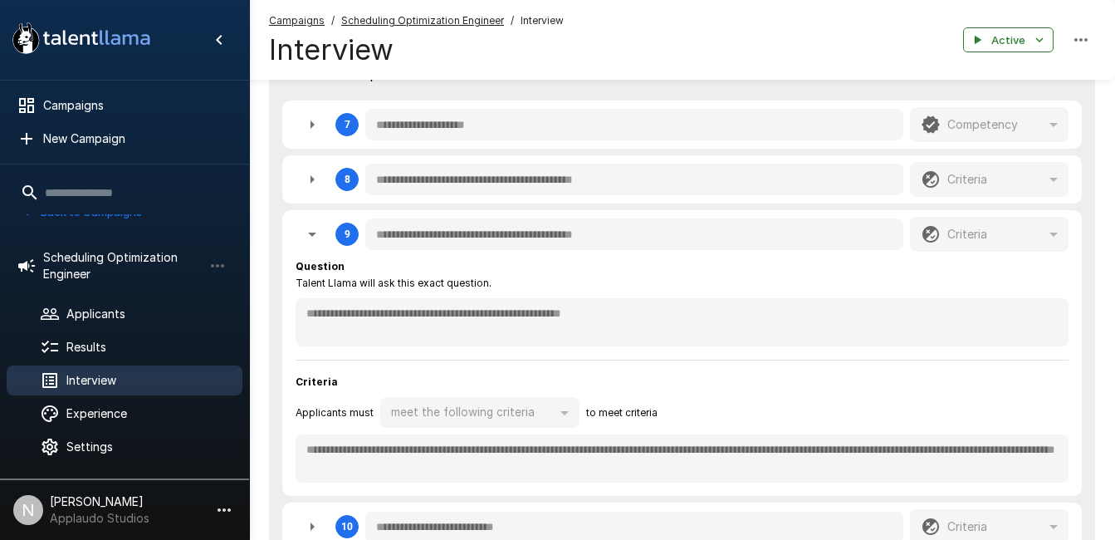
type textarea "*"
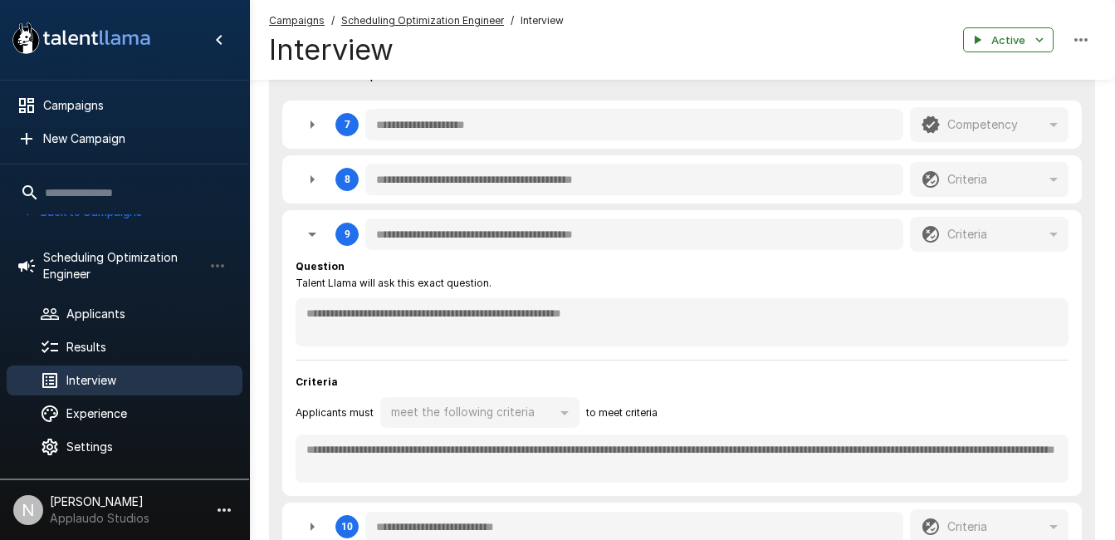
type textarea "*"
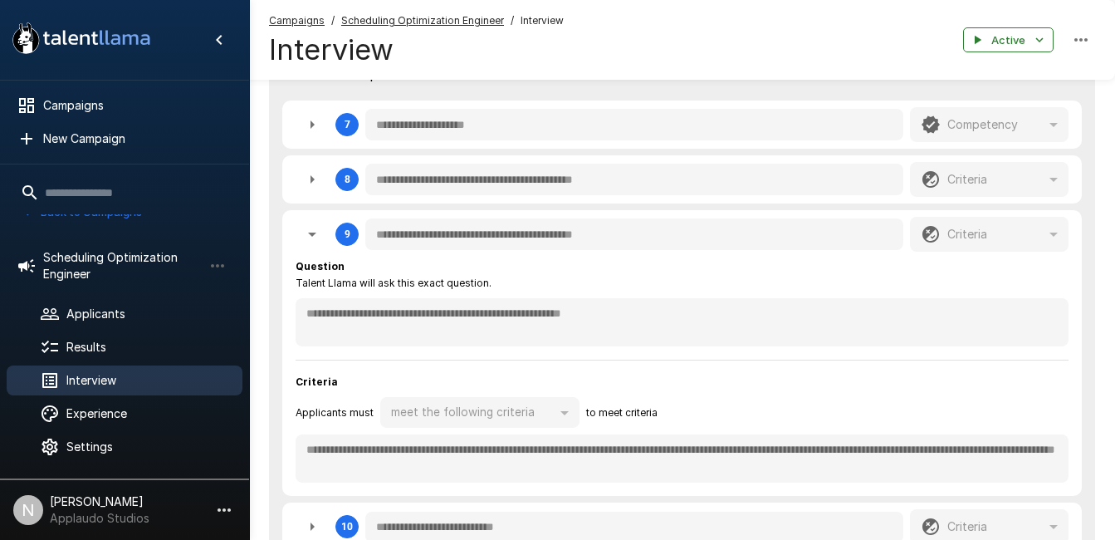
type textarea "*"
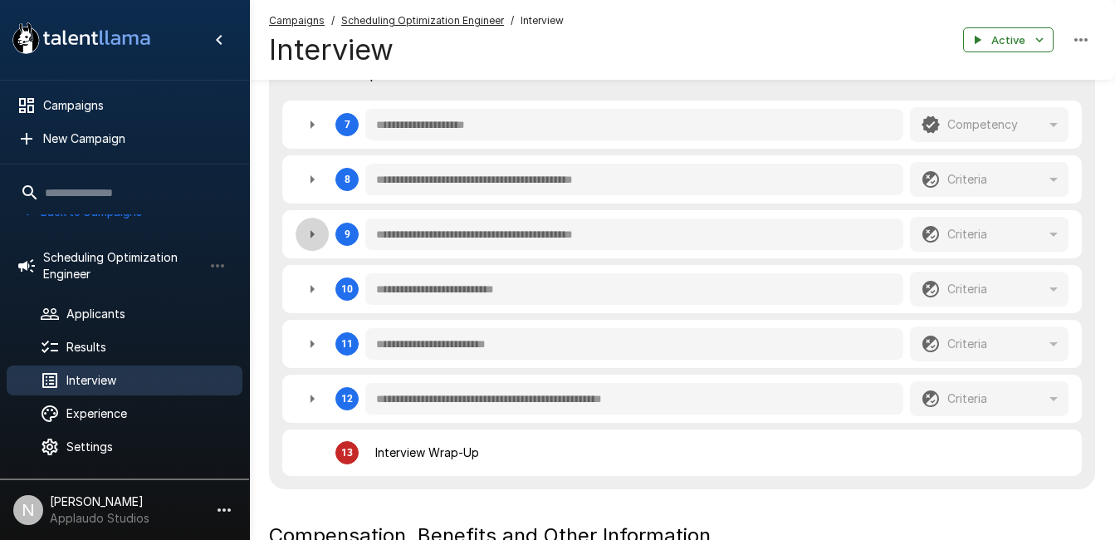
click at [309, 227] on icon "button" at bounding box center [312, 234] width 20 height 20
type textarea "*"
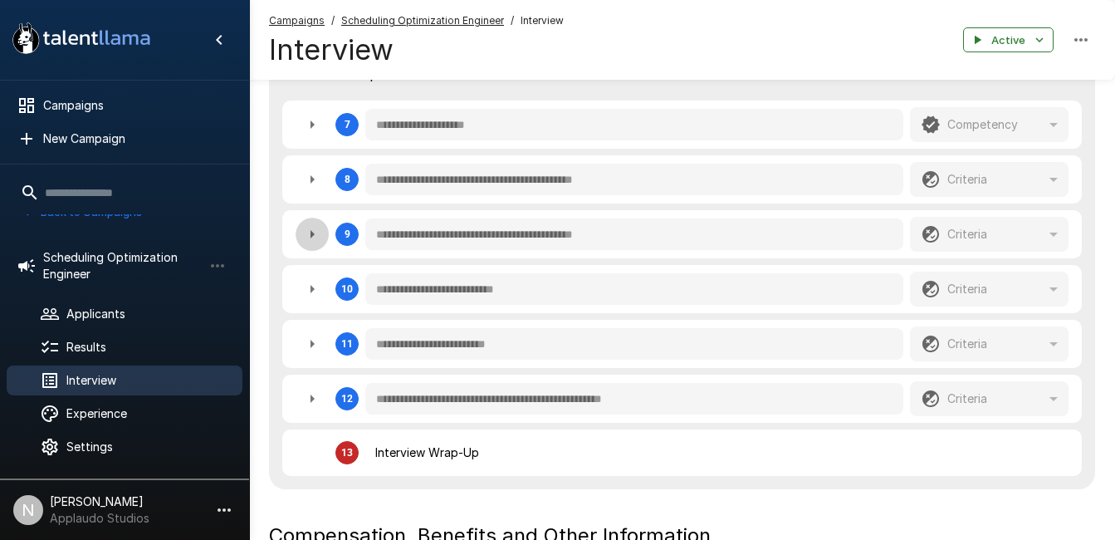
type textarea "*"
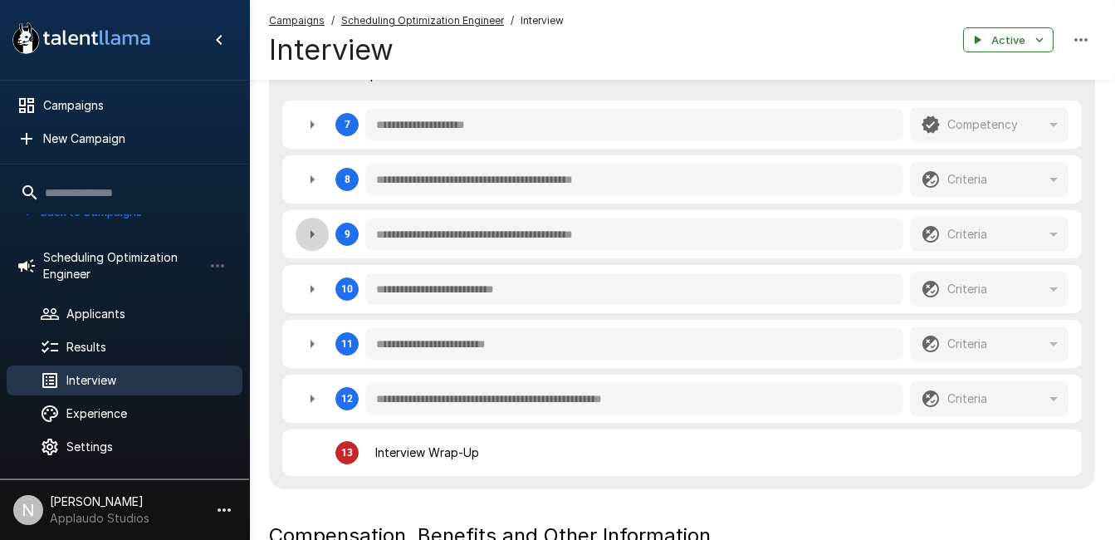
type textarea "*"
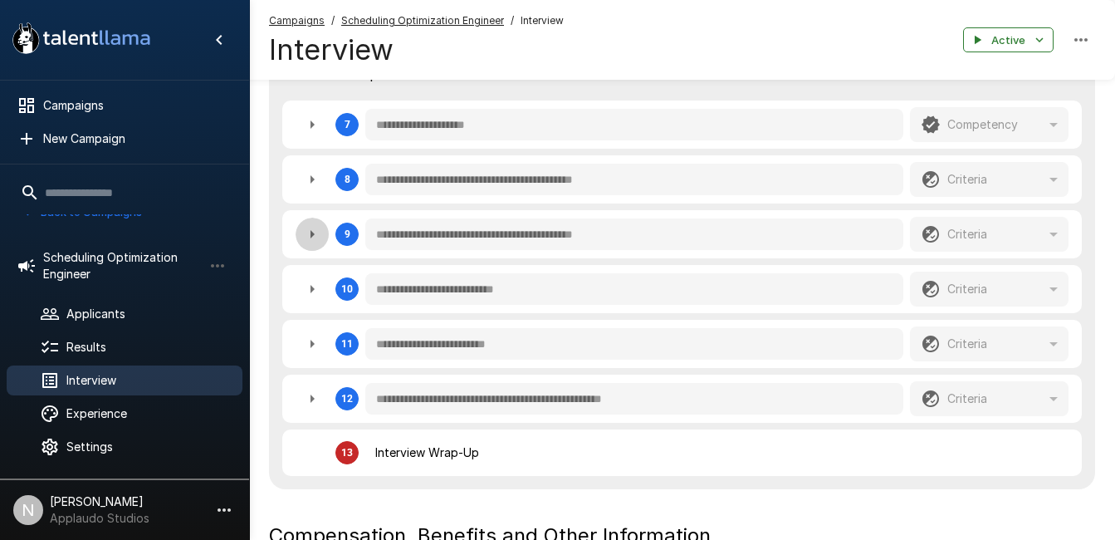
type textarea "*"
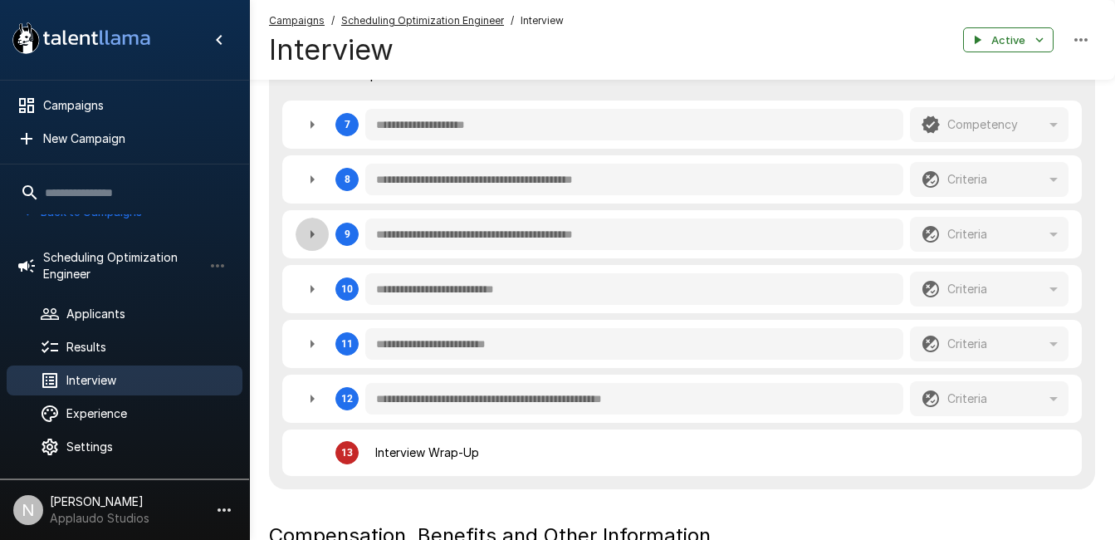
type textarea "*"
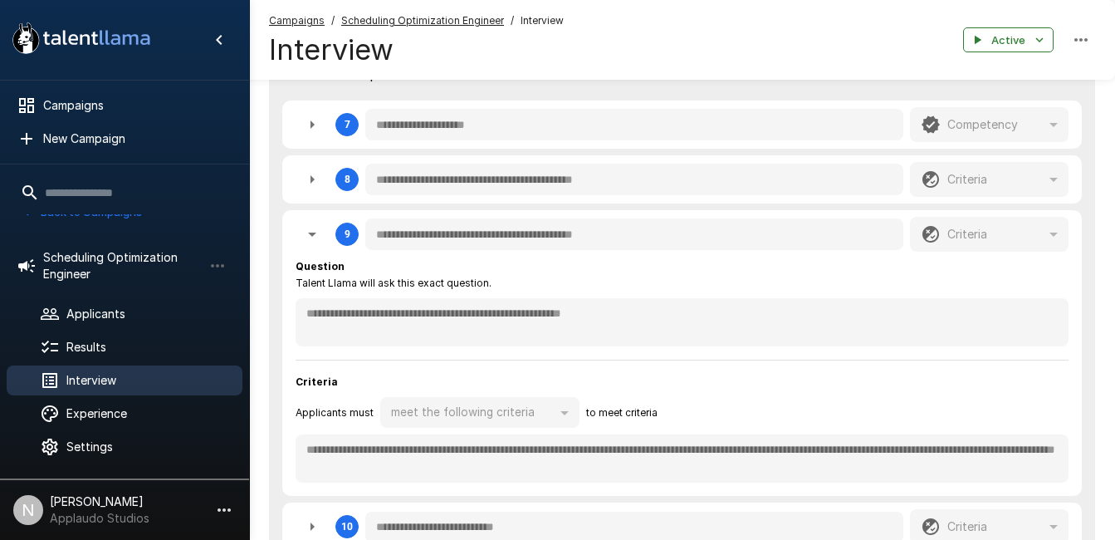
click at [309, 227] on icon "button" at bounding box center [312, 234] width 20 height 20
type textarea "*"
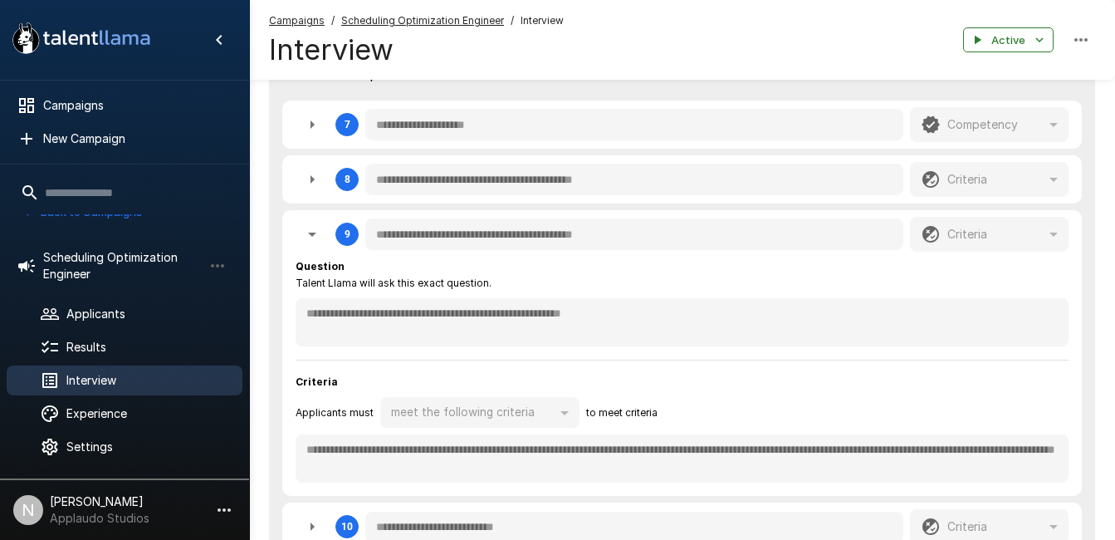
type textarea "*"
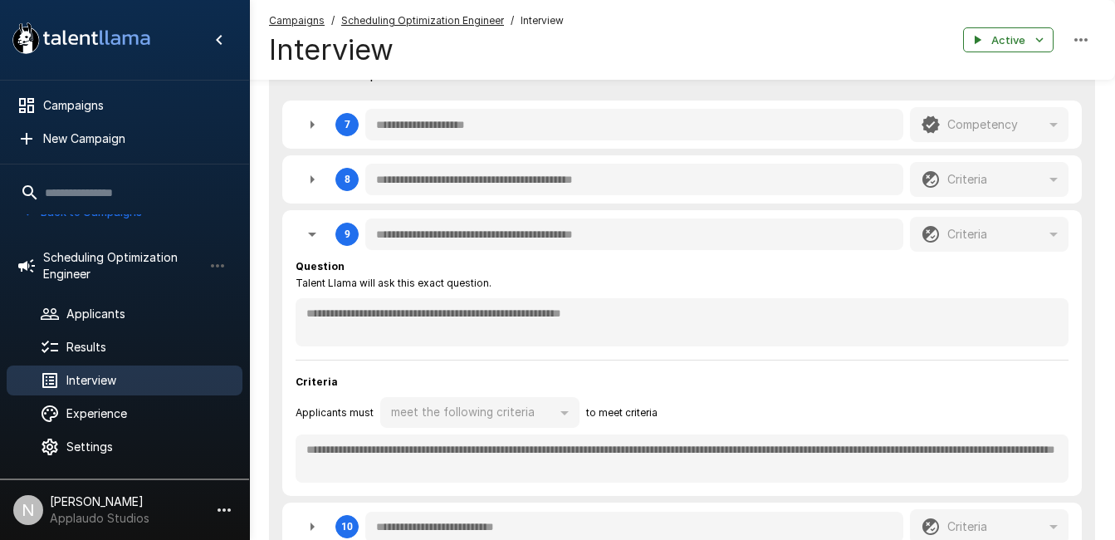
type textarea "*"
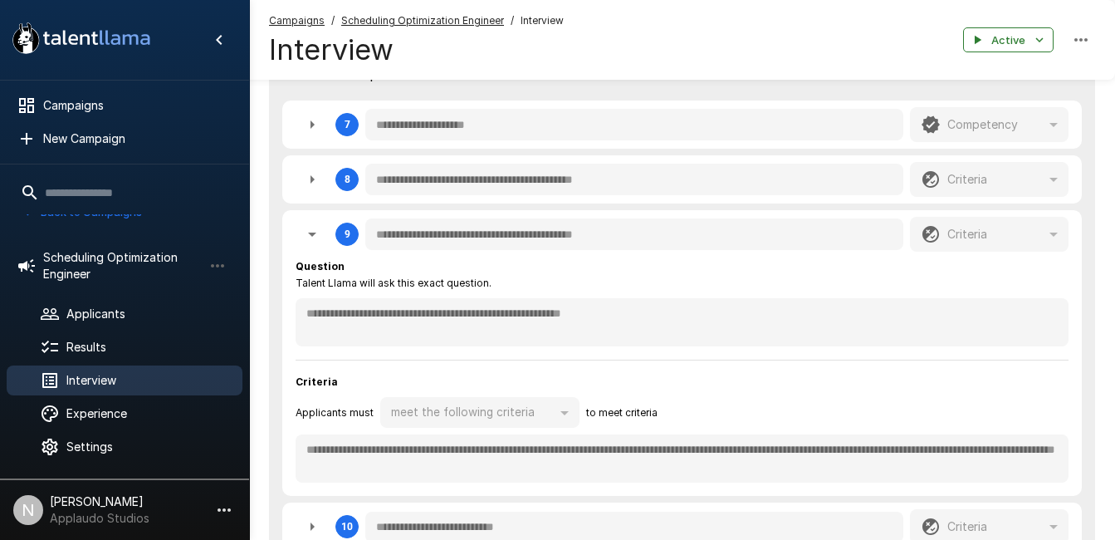
type textarea "*"
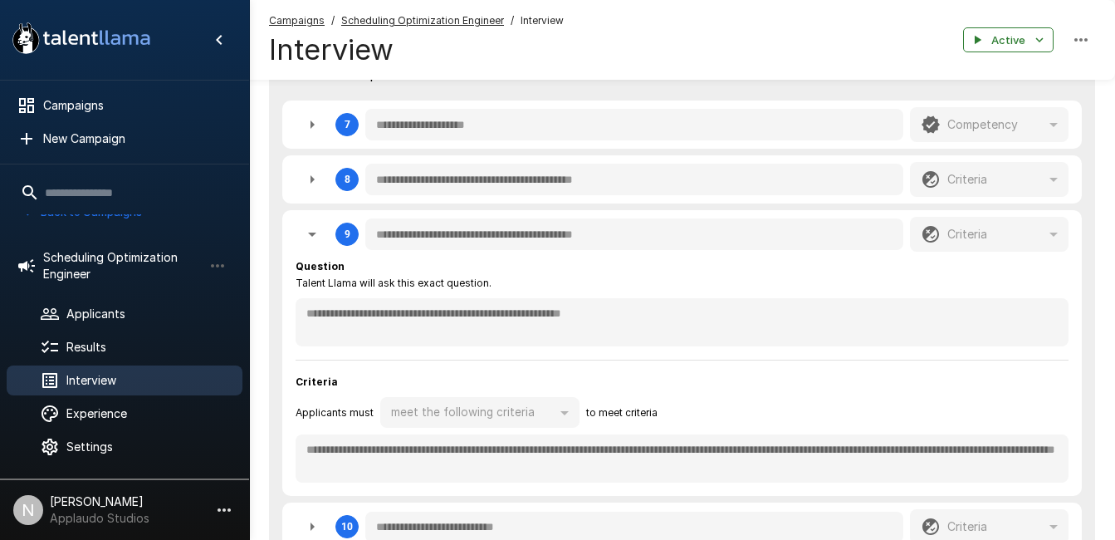
type textarea "*"
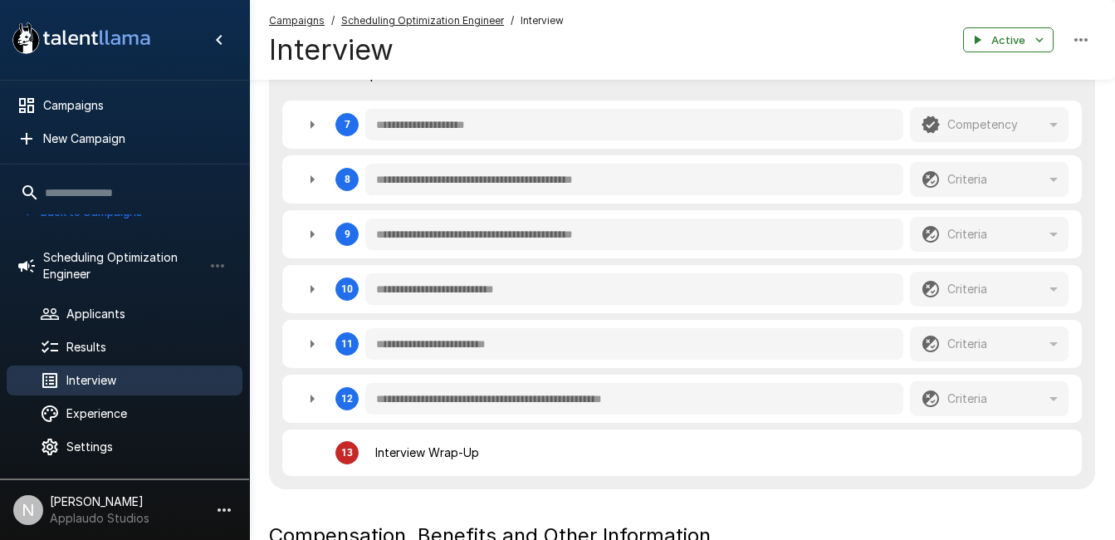
click at [308, 296] on icon "button" at bounding box center [312, 289] width 20 height 20
type textarea "*"
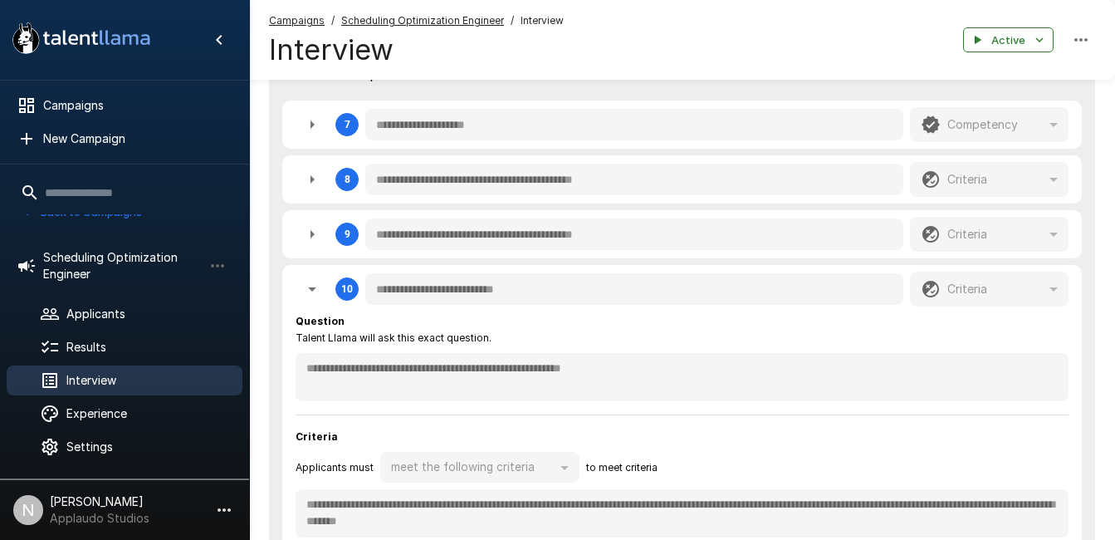
click at [312, 287] on icon "button" at bounding box center [312, 289] width 20 height 20
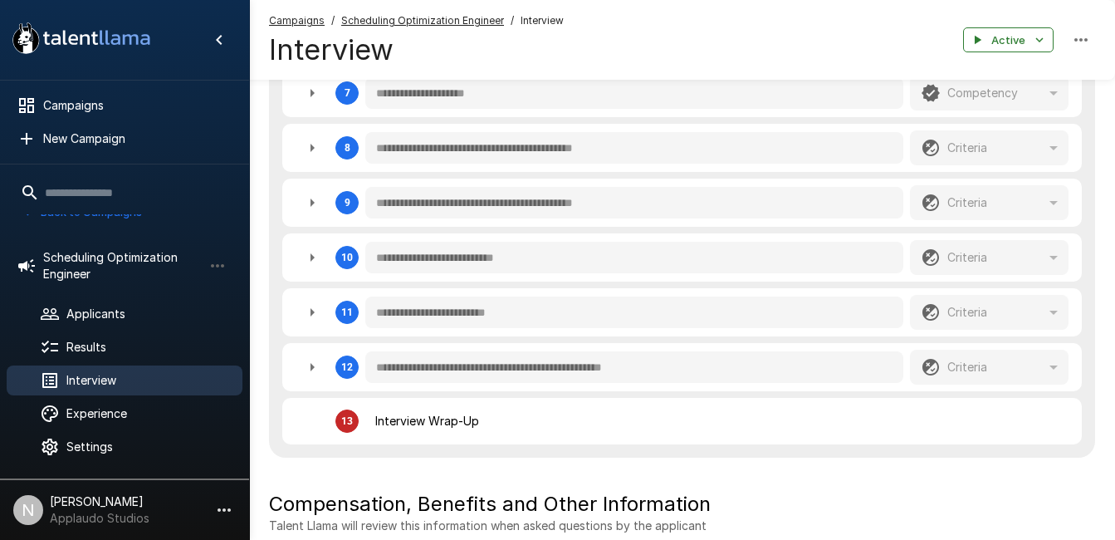
scroll to position [839, 0]
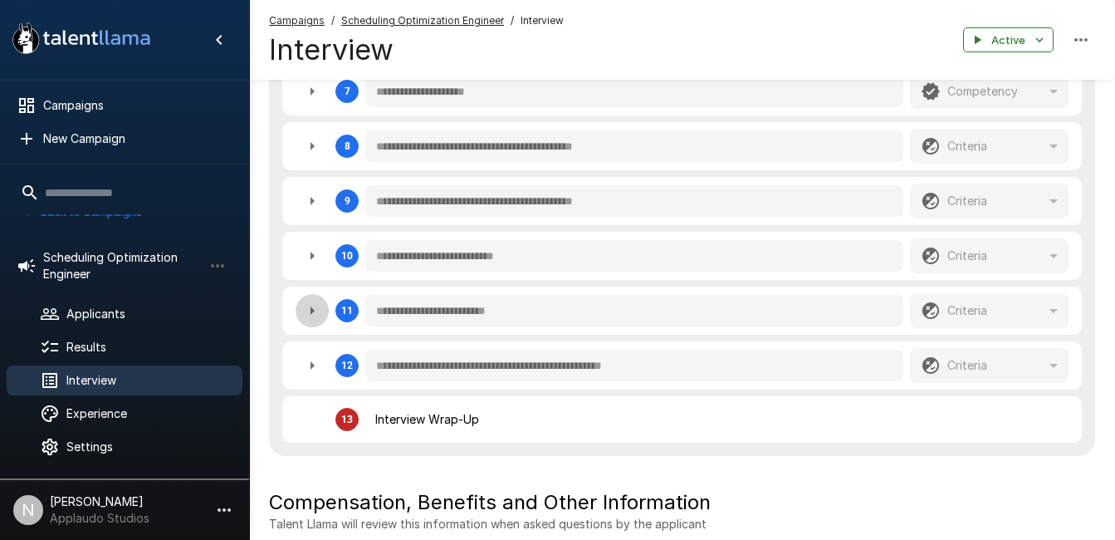
click at [306, 318] on icon "button" at bounding box center [312, 311] width 20 height 20
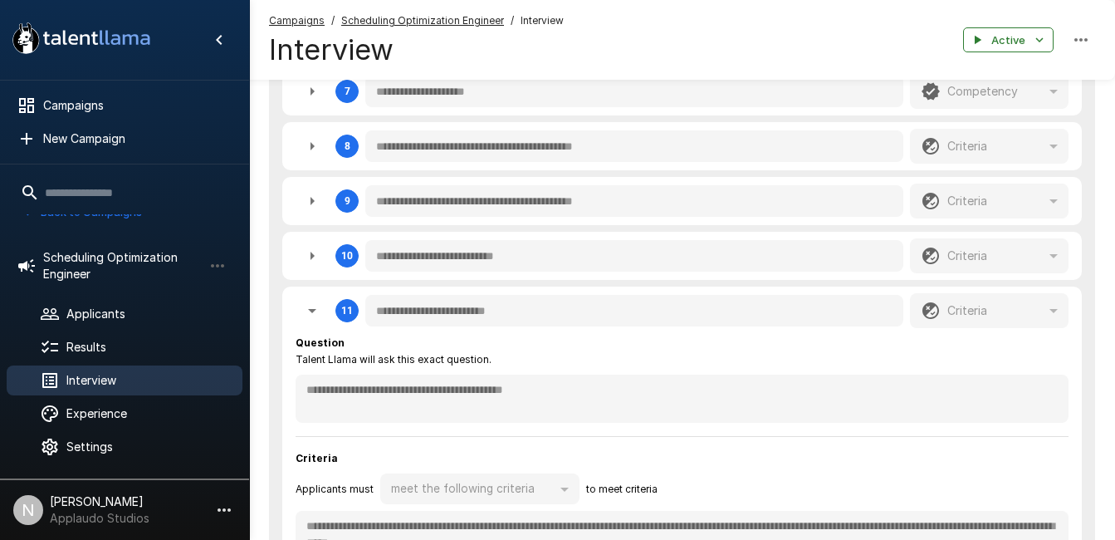
click at [310, 313] on icon "button" at bounding box center [312, 311] width 20 height 20
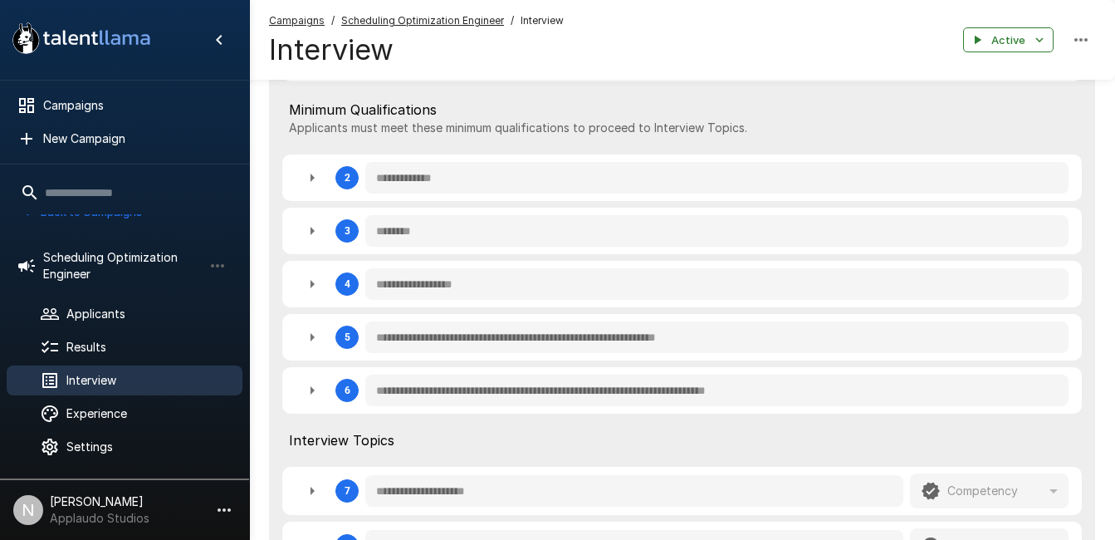
scroll to position [443, 0]
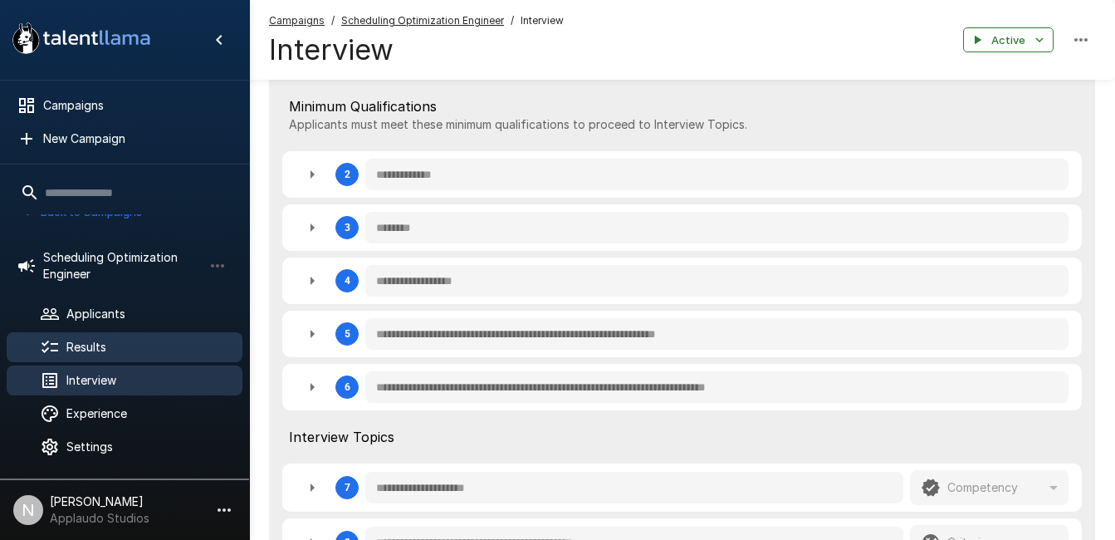
click at [102, 346] on span "Results" at bounding box center [147, 347] width 163 height 17
